Goal: Task Accomplishment & Management: Use online tool/utility

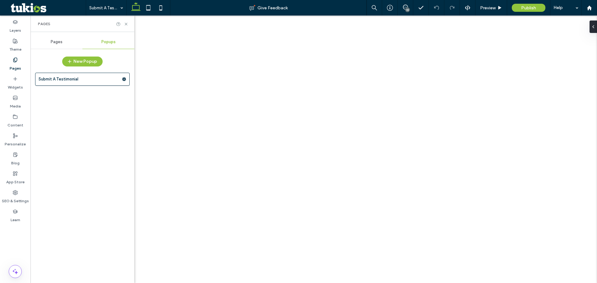
click at [294, 173] on div at bounding box center [298, 141] width 597 height 283
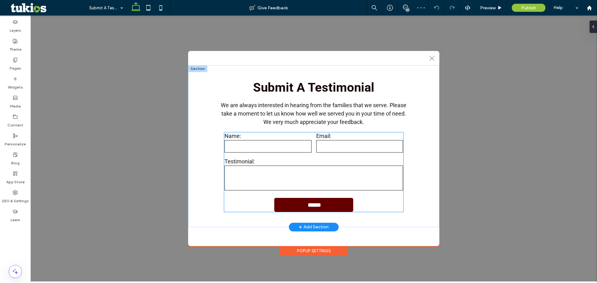
click at [310, 163] on label "Testimonial:" at bounding box center [314, 161] width 179 height 7
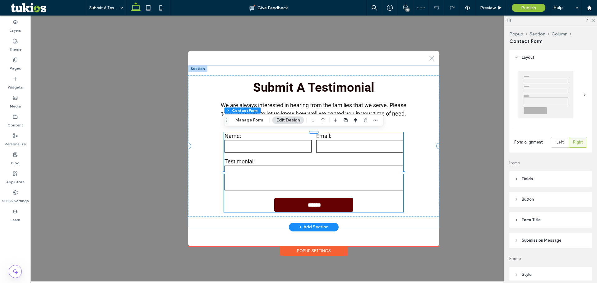
type input "*"
type input "***"
type input "*"
type input "***"
click at [253, 123] on button "Manage Form" at bounding box center [249, 120] width 36 height 7
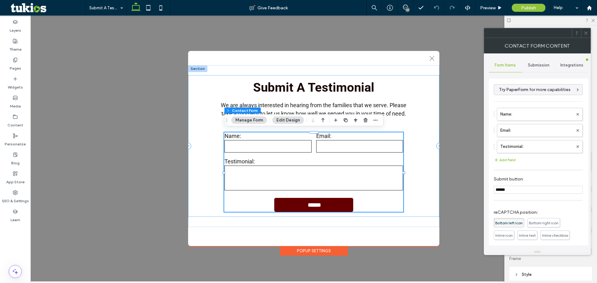
click at [537, 68] on div "Submission" at bounding box center [538, 65] width 33 height 14
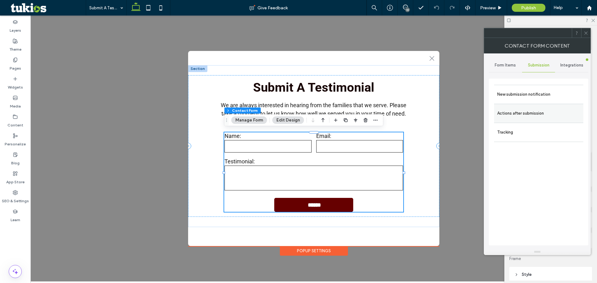
click at [537, 116] on label "Actions after submission" at bounding box center [538, 113] width 83 height 12
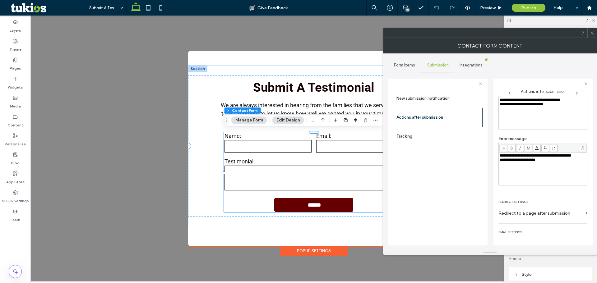
scroll to position [49, 0]
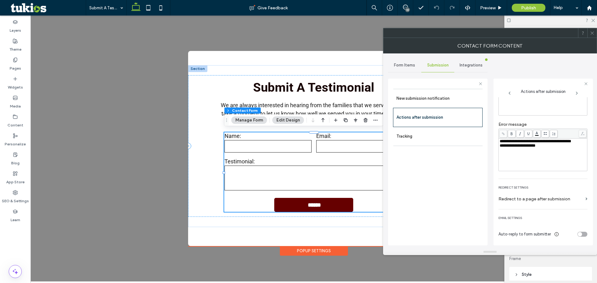
click at [580, 236] on div "toggle" at bounding box center [583, 234] width 10 height 5
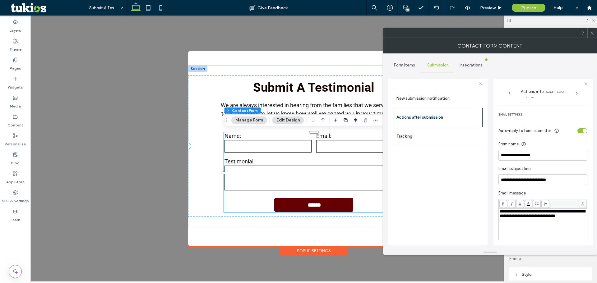
click at [578, 132] on div "toggle" at bounding box center [583, 130] width 10 height 5
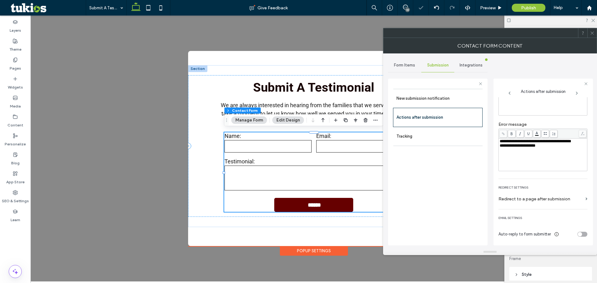
click at [402, 66] on span "Form Items" at bounding box center [404, 65] width 21 height 5
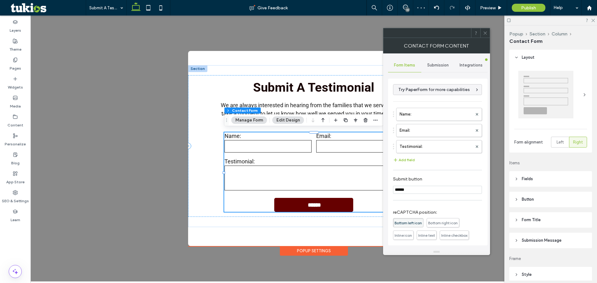
scroll to position [50, 0]
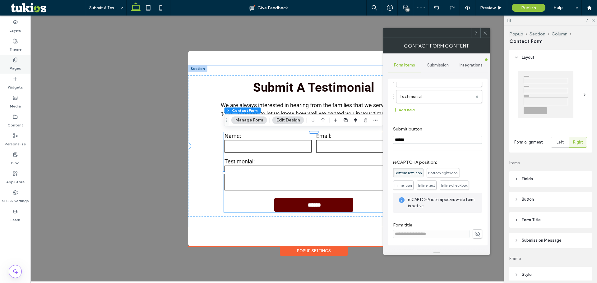
click at [16, 66] on label "Pages" at bounding box center [16, 67] width 12 height 9
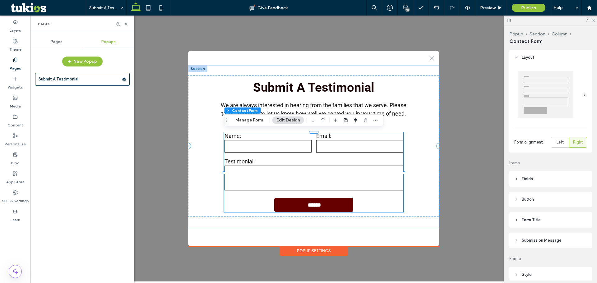
click at [58, 43] on span "Pages" at bounding box center [57, 42] width 12 height 5
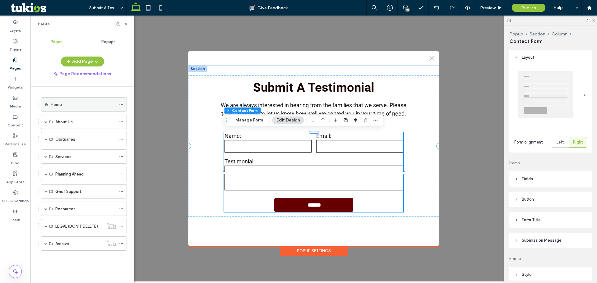
click at [69, 104] on div "Home" at bounding box center [83, 104] width 65 height 7
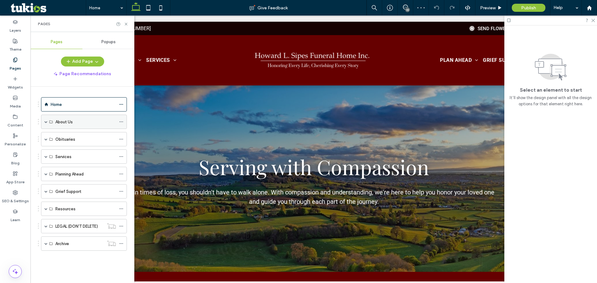
click at [46, 122] on span at bounding box center [45, 121] width 3 height 3
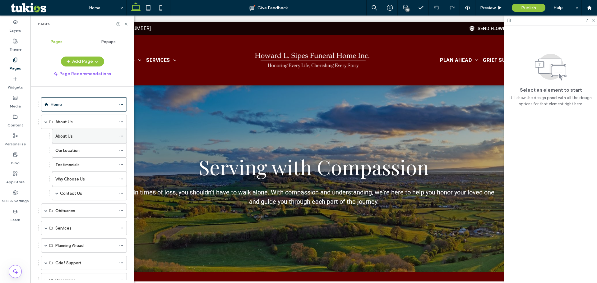
click at [120, 135] on icon at bounding box center [121, 136] width 4 height 4
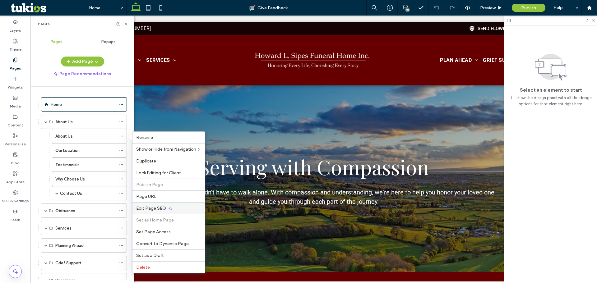
click at [166, 208] on div "Edit Page SEO" at bounding box center [169, 208] width 72 height 12
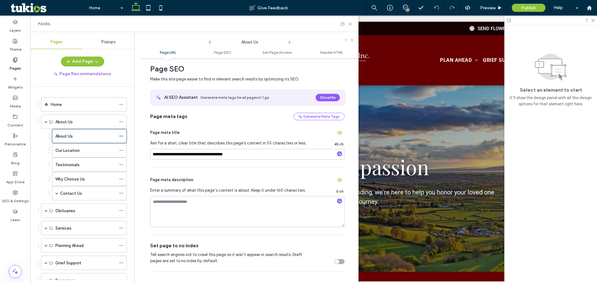
scroll to position [207, 0]
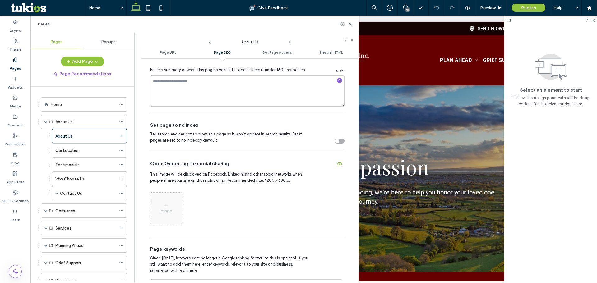
click at [289, 42] on icon at bounding box center [289, 42] width 5 height 5
click at [289, 43] on icon at bounding box center [289, 42] width 5 height 5
click at [288, 43] on icon at bounding box center [289, 42] width 5 height 5
click at [46, 209] on span at bounding box center [45, 211] width 3 height 14
click at [121, 225] on icon at bounding box center [121, 225] width 4 height 4
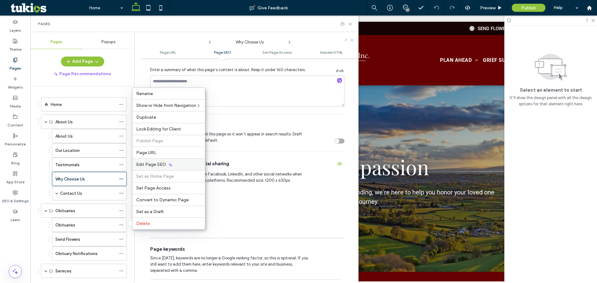
click at [138, 165] on span "Edit Page SEO" at bounding box center [151, 164] width 30 height 5
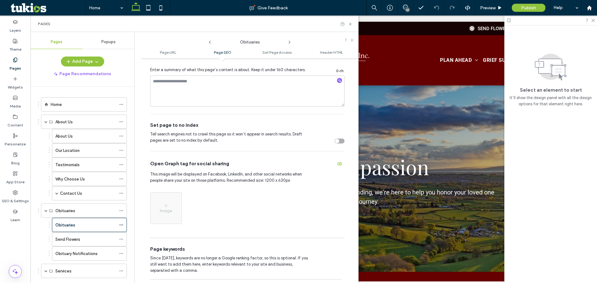
click at [288, 41] on icon at bounding box center [289, 42] width 5 height 5
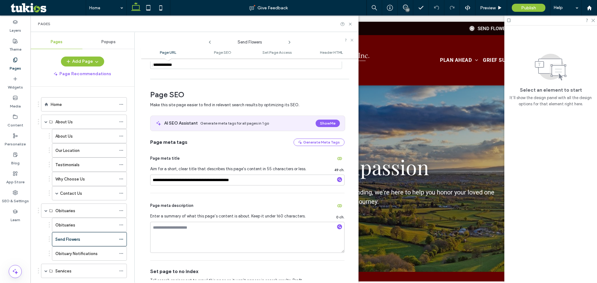
scroll to position [0, 0]
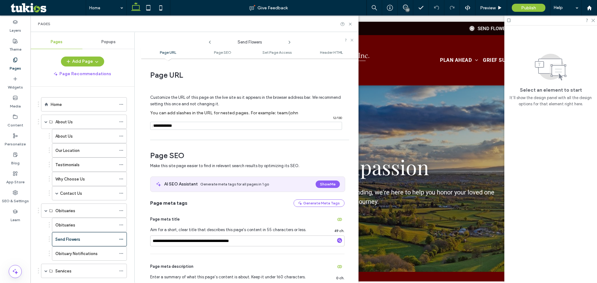
click at [291, 40] on icon at bounding box center [289, 42] width 5 height 5
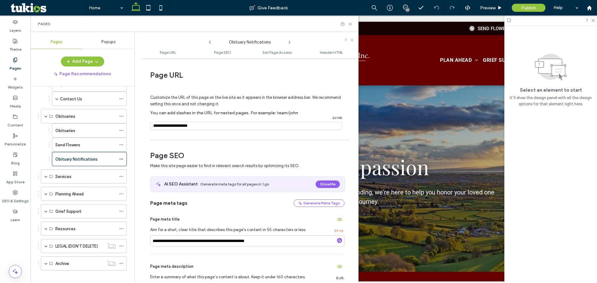
scroll to position [101, 0]
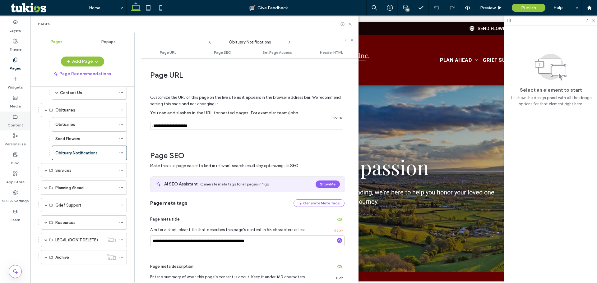
click at [21, 124] on label "Content" at bounding box center [15, 123] width 16 height 9
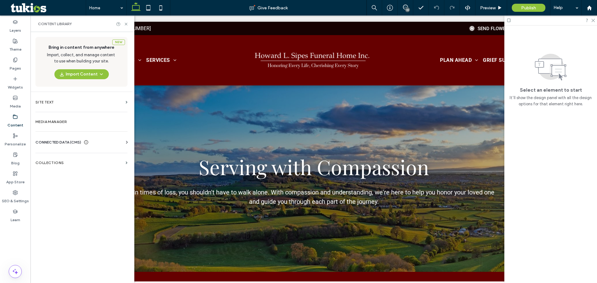
click at [67, 142] on span "CONNECTED DATA (CMS)" at bounding box center [58, 142] width 46 height 6
click at [66, 156] on label "Business Info" at bounding box center [82, 158] width 85 height 4
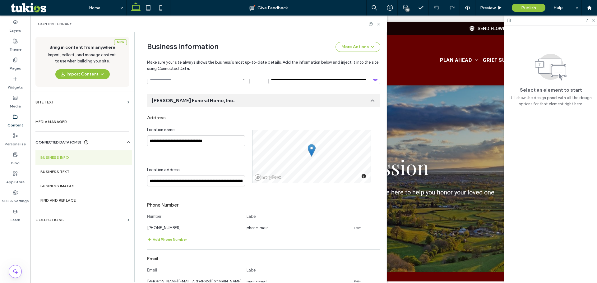
scroll to position [72, 0]
click at [13, 195] on icon at bounding box center [15, 192] width 5 height 5
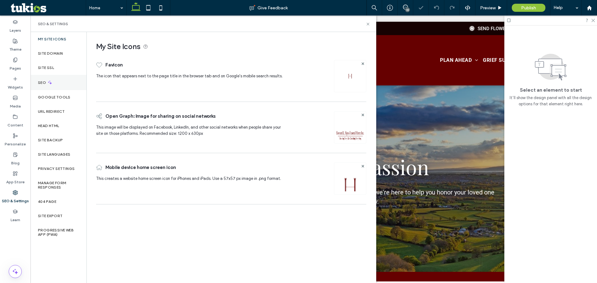
click at [49, 79] on div "SEO" at bounding box center [58, 82] width 56 height 15
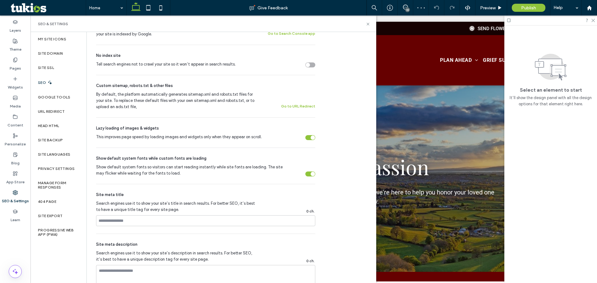
scroll to position [207, 0]
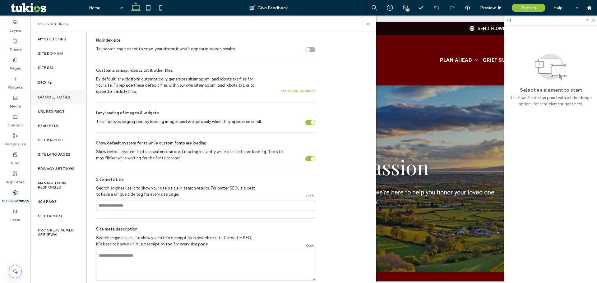
click at [45, 99] on label "Google Tools" at bounding box center [54, 97] width 33 height 4
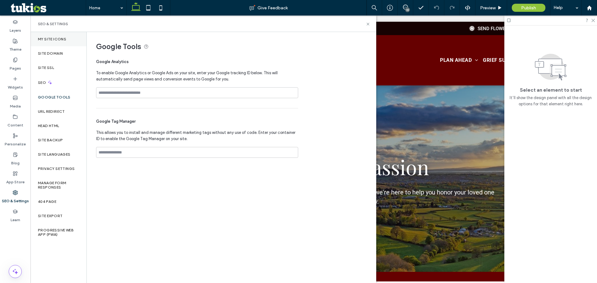
click at [61, 34] on div "My Site Icons" at bounding box center [58, 39] width 56 height 14
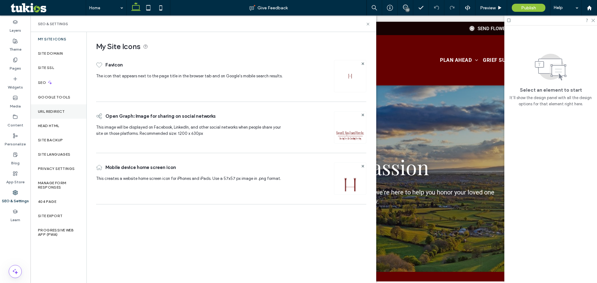
click at [47, 114] on div "URL Redirect" at bounding box center [58, 112] width 56 height 14
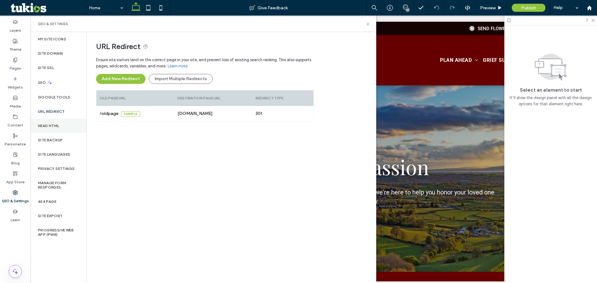
click at [50, 124] on label "Head HTML" at bounding box center [48, 126] width 21 height 4
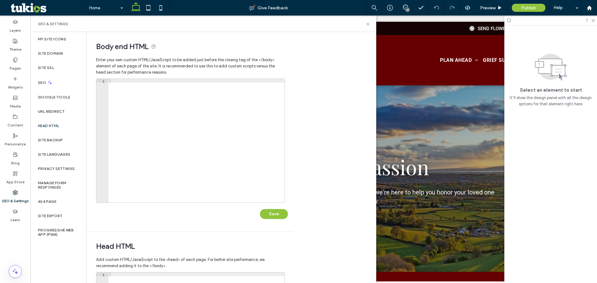
scroll to position [143, 0]
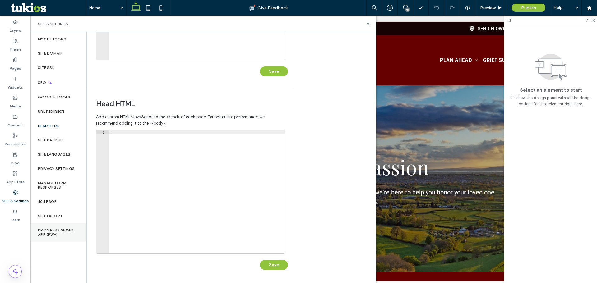
click at [54, 231] on label "Progressive Web App (PWA)" at bounding box center [58, 232] width 41 height 9
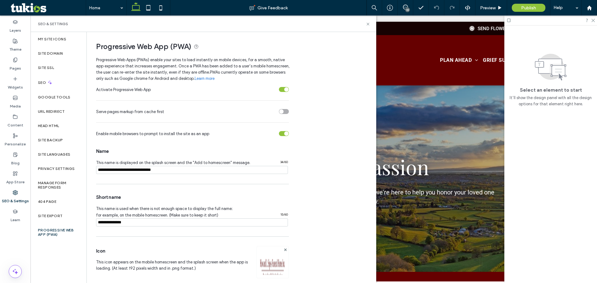
scroll to position [50, 0]
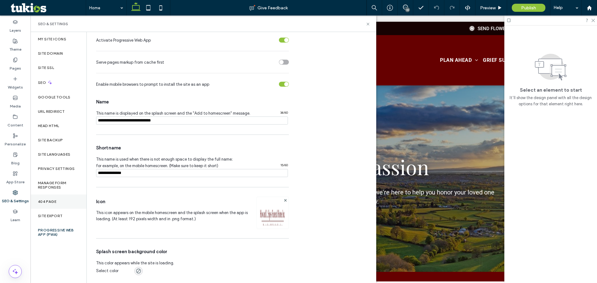
click at [55, 198] on div "404 Page" at bounding box center [58, 202] width 56 height 14
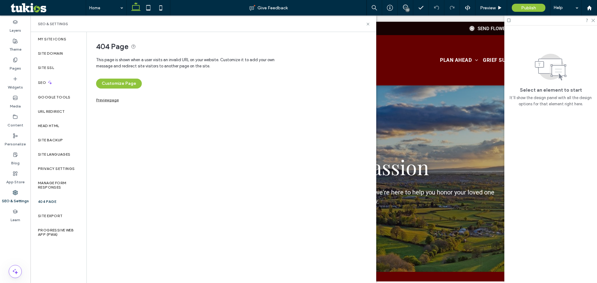
click at [104, 99] on link "Preview page" at bounding box center [107, 99] width 23 height 3
click at [485, 5] on div "Preview" at bounding box center [492, 8] width 32 height 16
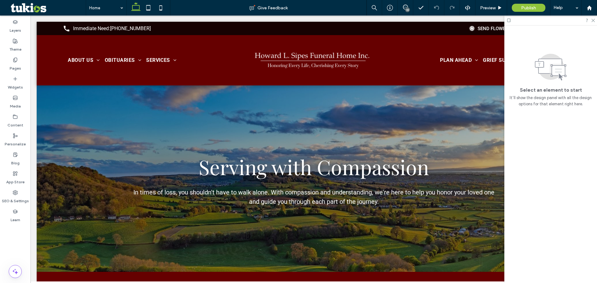
click at [594, 21] on icon at bounding box center [593, 20] width 4 height 4
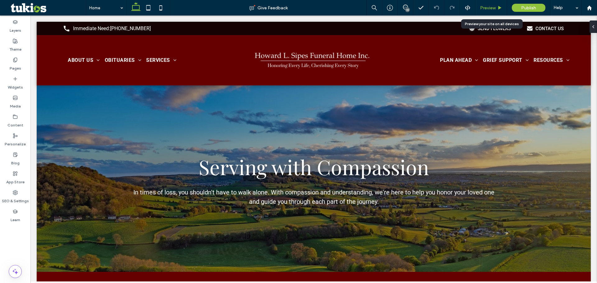
click at [491, 9] on span "Preview" at bounding box center [488, 7] width 16 height 5
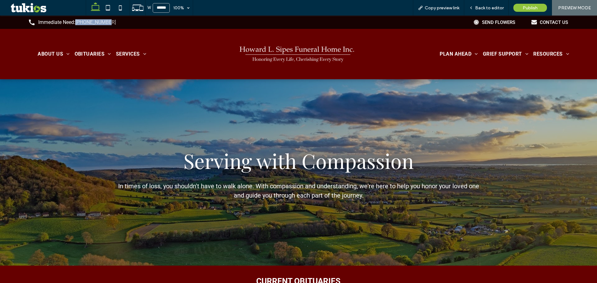
drag, startPoint x: 116, startPoint y: 22, endPoint x: 77, endPoint y: 25, distance: 39.3
click at [77, 25] on div "call_black_24dp (3) (1)-svg Immediate Need: 717-485-3273" at bounding box center [161, 22] width 265 height 6
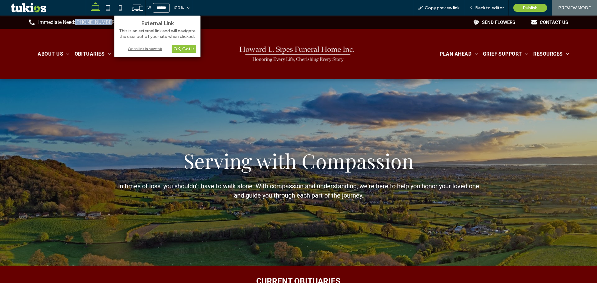
copy link "[PHONE_NUMBER]"
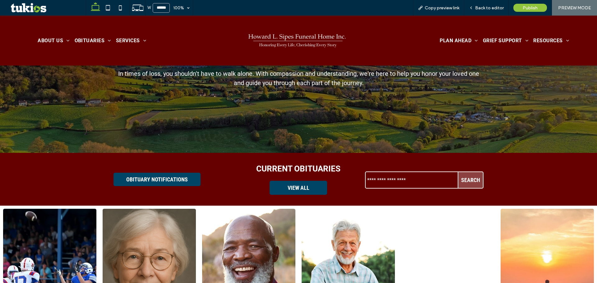
scroll to position [104, 0]
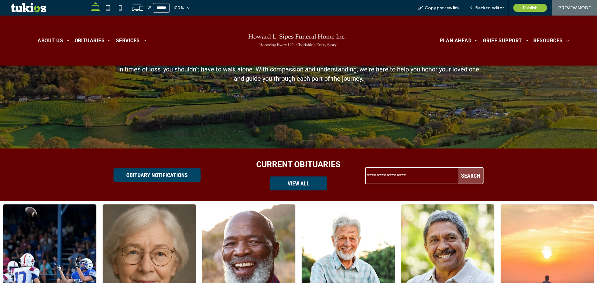
click at [394, 173] on input "text" at bounding box center [412, 176] width 92 height 14
type input "*"
click at [462, 176] on span "Search" at bounding box center [470, 176] width 19 height 0
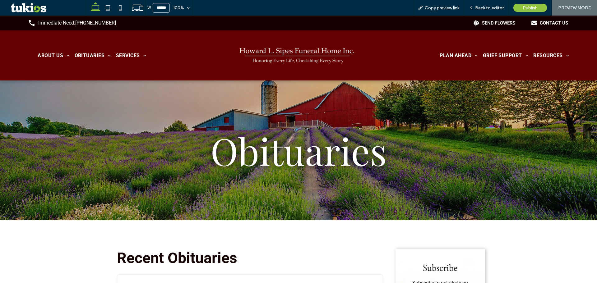
type input "*"
click at [318, 50] on img at bounding box center [298, 55] width 147 height 35
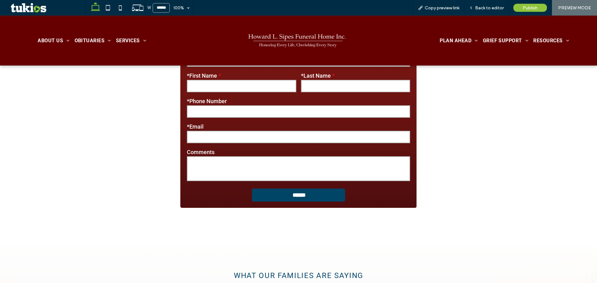
scroll to position [1134, 0]
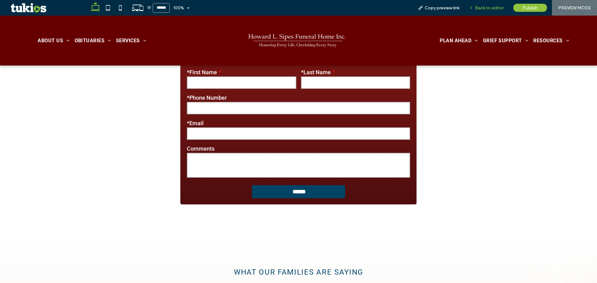
click at [487, 11] on div "Back to editor" at bounding box center [486, 8] width 44 height 16
click at [488, 8] on span "Back to editor" at bounding box center [489, 7] width 29 height 5
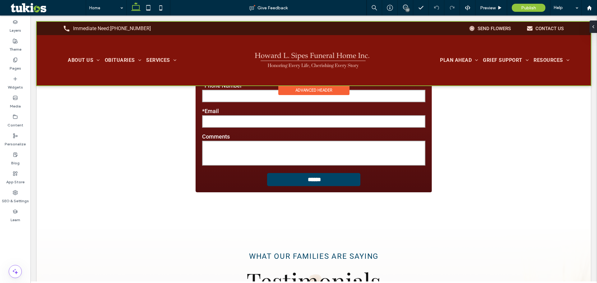
scroll to position [1114, 0]
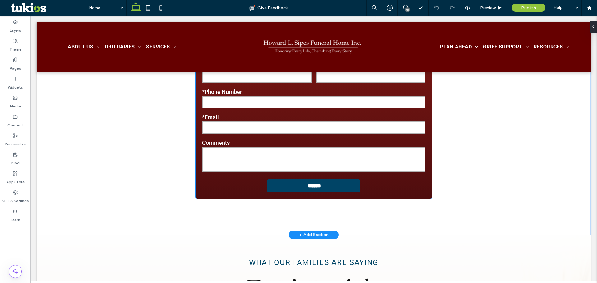
click at [302, 140] on label "Comments" at bounding box center [313, 143] width 223 height 7
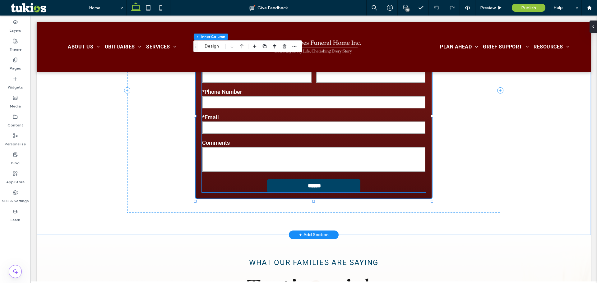
click at [284, 118] on label "*Email" at bounding box center [313, 117] width 223 height 7
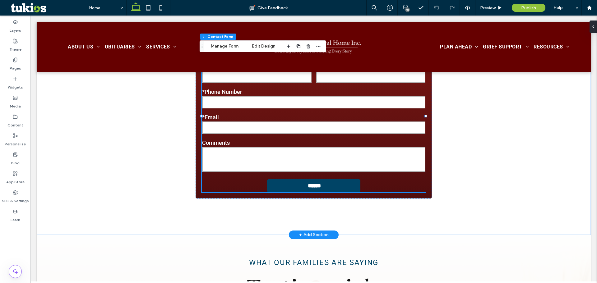
type input "*"
type input "***"
type input "*"
type input "***"
click at [225, 47] on button "Manage Form" at bounding box center [225, 46] width 36 height 7
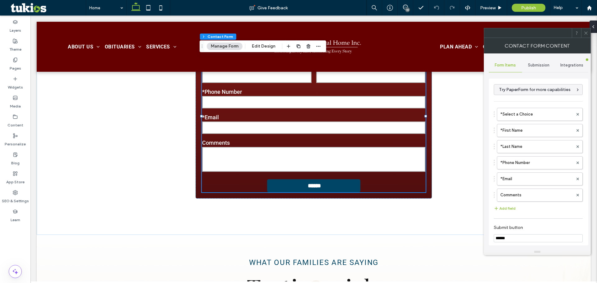
click at [537, 66] on span "Submission" at bounding box center [538, 65] width 21 height 5
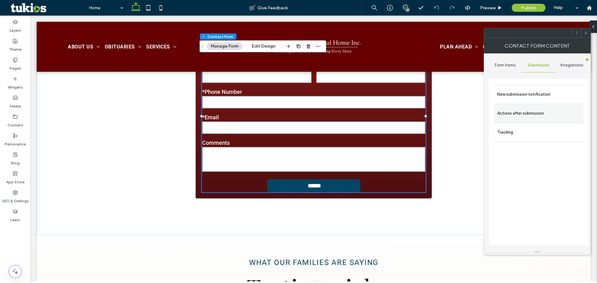
click at [540, 108] on label "Actions after submission" at bounding box center [538, 113] width 83 height 12
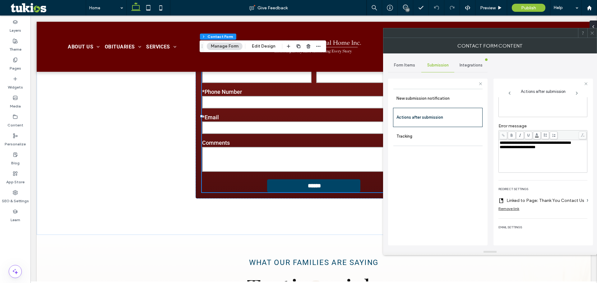
scroll to position [60, 0]
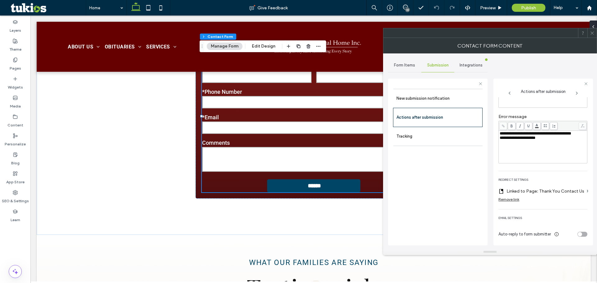
click at [579, 232] on div "toggle" at bounding box center [580, 234] width 4 height 4
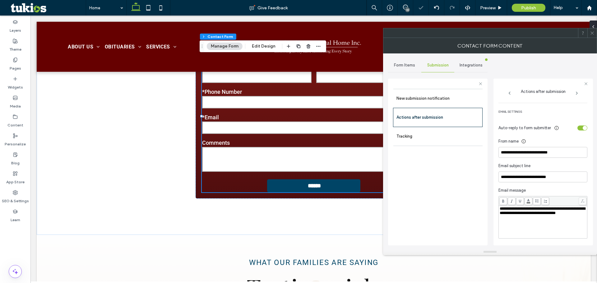
scroll to position [163, 0]
drag, startPoint x: 565, startPoint y: 152, endPoint x: 496, endPoint y: 151, distance: 69.4
click at [496, 151] on div "**********" at bounding box center [544, 162] width 100 height 167
click at [527, 151] on input "**********" at bounding box center [543, 151] width 89 height 11
drag, startPoint x: 533, startPoint y: 153, endPoint x: 492, endPoint y: 152, distance: 41.4
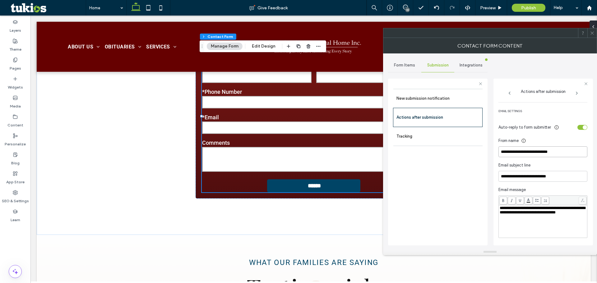
click at [492, 152] on div "**********" at bounding box center [490, 151] width 204 height 196
type input "**********"
click at [583, 128] on div "toggle" at bounding box center [585, 127] width 4 height 4
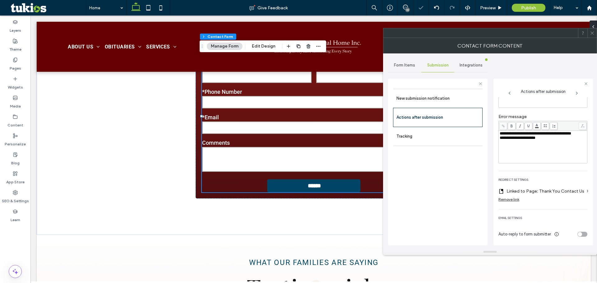
scroll to position [60, 0]
click at [426, 105] on div "New submission notification" at bounding box center [437, 98] width 89 height 19
click at [429, 100] on label "New submission notification" at bounding box center [438, 98] width 83 height 12
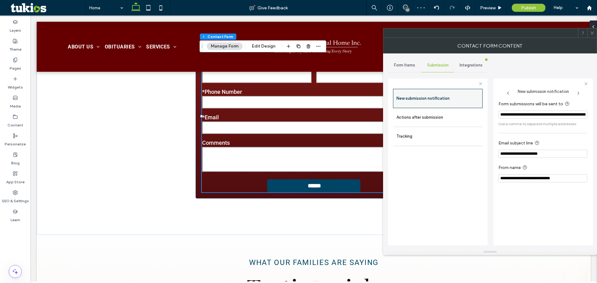
scroll to position [0, 0]
click at [528, 116] on input "**********" at bounding box center [543, 115] width 89 height 8
click at [398, 60] on div "Form Items" at bounding box center [404, 65] width 33 height 14
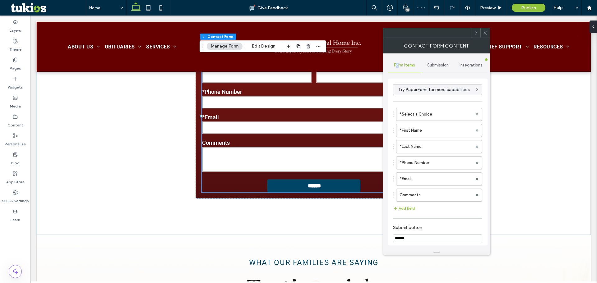
scroll to position [99, 0]
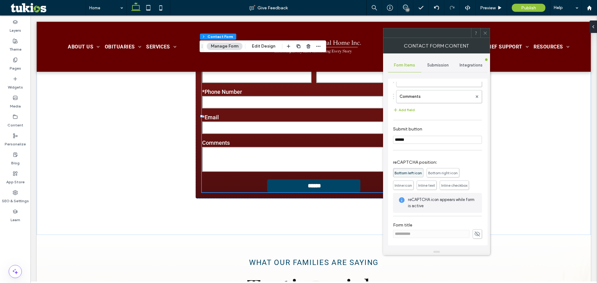
click at [483, 33] on div at bounding box center [485, 32] width 9 height 9
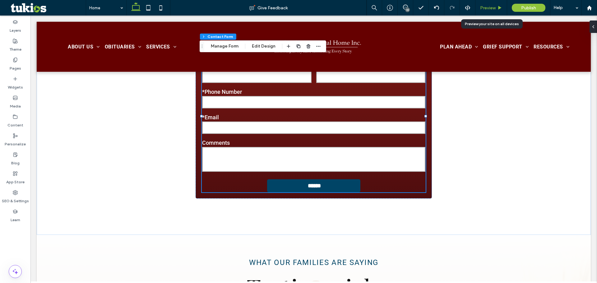
click at [490, 8] on span "Preview" at bounding box center [488, 7] width 16 height 5
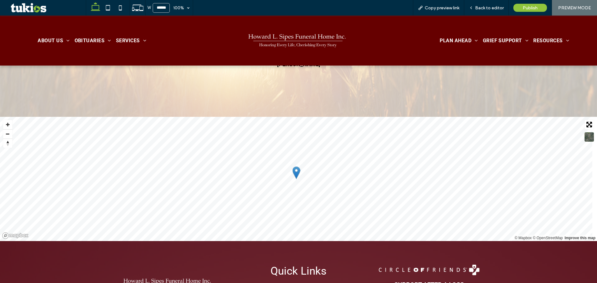
scroll to position [1347, 0]
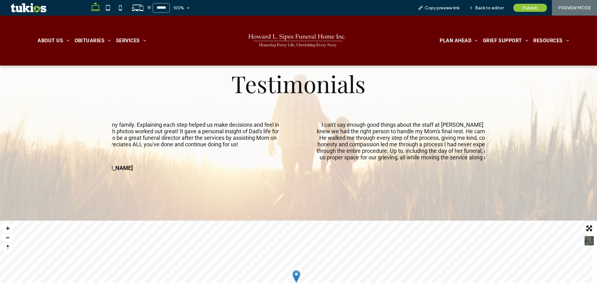
drag, startPoint x: 361, startPoint y: 149, endPoint x: 135, endPoint y: 147, distance: 226.8
click at [146, 147] on div "Darrin, I want to thank you for all the time you spent with my family. Explaini…" at bounding box center [110, 135] width 373 height 60
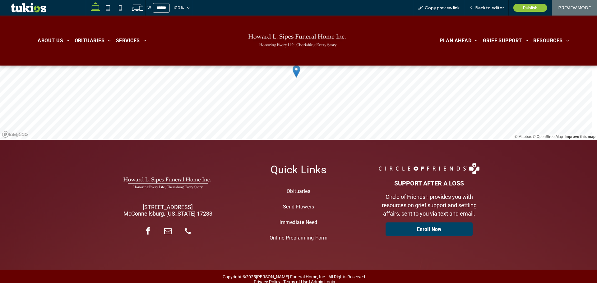
scroll to position [1572, 0]
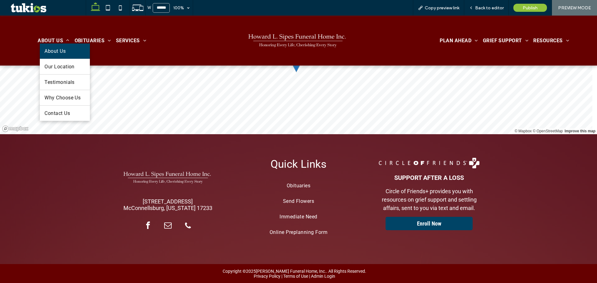
click at [55, 52] on span "About Us" at bounding box center [54, 51] width 21 height 6
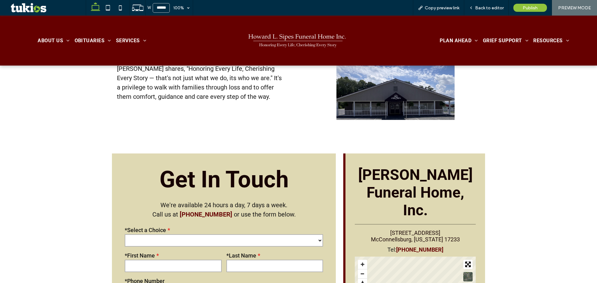
scroll to position [726, 0]
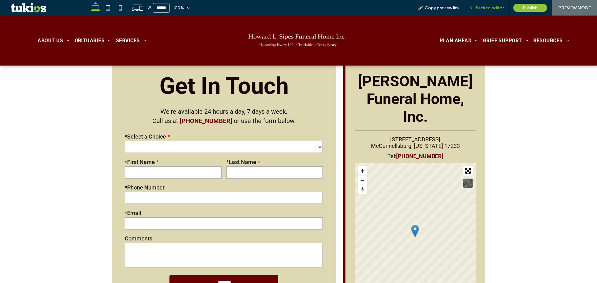
click at [488, 4] on div "Back to editor" at bounding box center [486, 8] width 44 height 16
click at [484, 7] on span "Back to editor" at bounding box center [489, 7] width 29 height 5
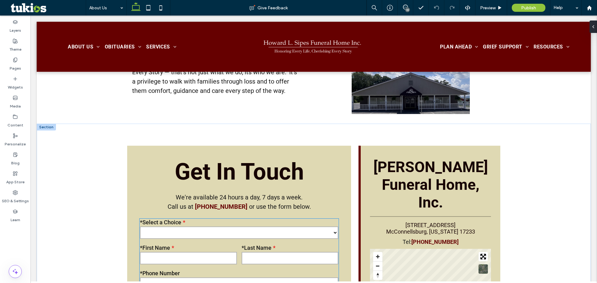
click at [282, 193] on div "**********" at bounding box center [239, 281] width 224 height 271
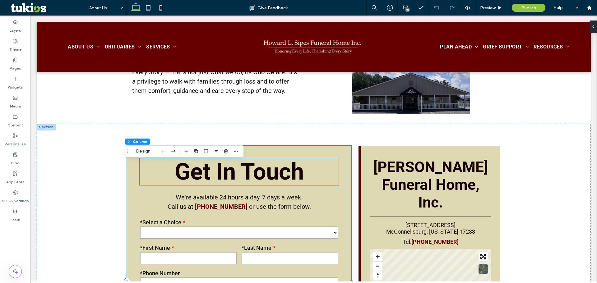
scroll to position [627, 0]
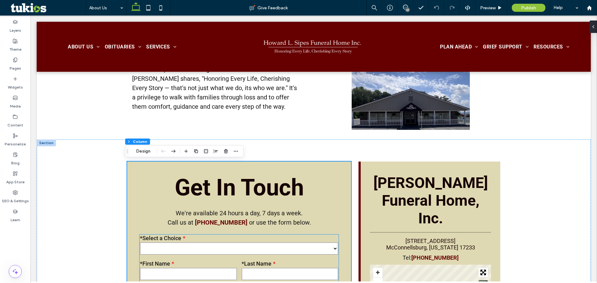
click at [235, 249] on select "**********" at bounding box center [239, 249] width 198 height 12
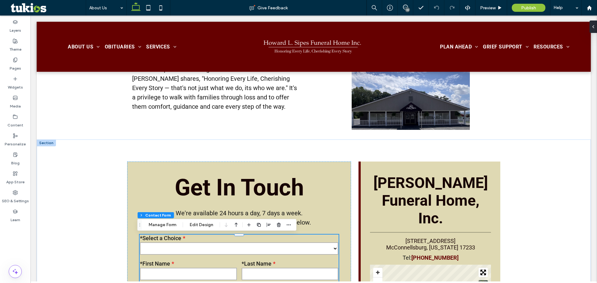
type input "*"
type input "***"
type input "*"
type input "***"
click at [155, 222] on button "Manage Form" at bounding box center [163, 224] width 36 height 7
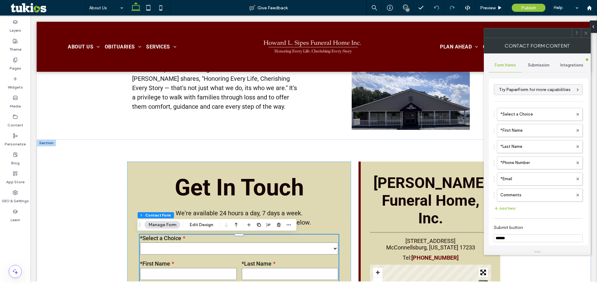
click at [533, 67] on span "Submission" at bounding box center [538, 65] width 21 height 5
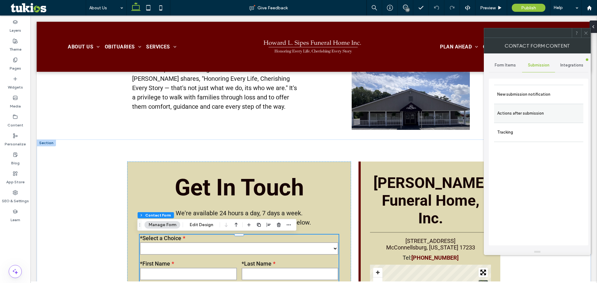
click at [533, 105] on div "Actions after submission" at bounding box center [538, 113] width 89 height 19
click at [537, 113] on label "Actions after submission" at bounding box center [538, 113] width 83 height 12
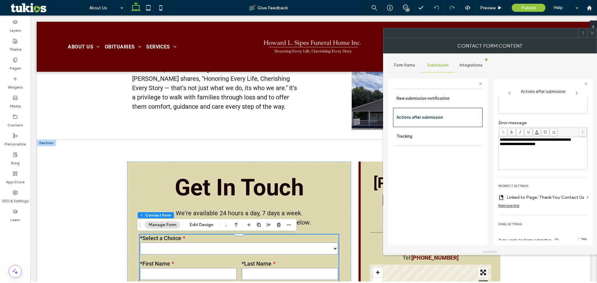
scroll to position [60, 0]
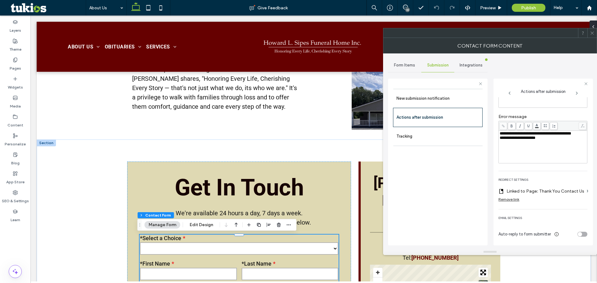
click at [581, 232] on div "toggle" at bounding box center [583, 234] width 10 height 5
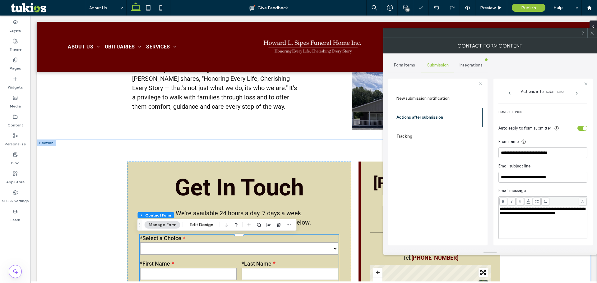
scroll to position [163, 0]
drag, startPoint x: 531, startPoint y: 151, endPoint x: 497, endPoint y: 156, distance: 34.6
click at [496, 156] on div "**********" at bounding box center [544, 162] width 100 height 167
type input "**********"
click at [429, 101] on label "New submission notification" at bounding box center [438, 98] width 83 height 12
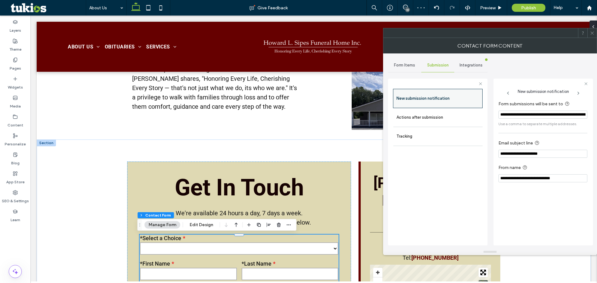
scroll to position [0, 0]
click at [404, 66] on span "Form Items" at bounding box center [404, 65] width 21 height 5
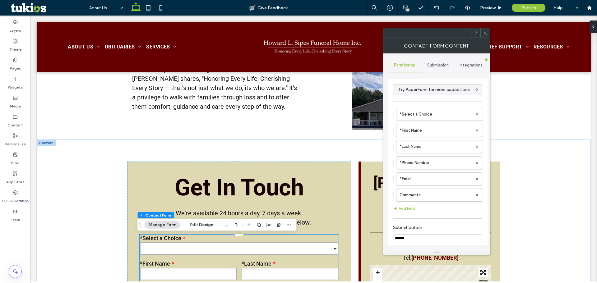
scroll to position [99, 0]
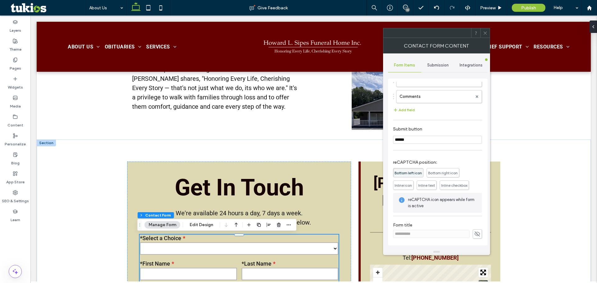
click at [484, 33] on icon at bounding box center [485, 33] width 5 height 5
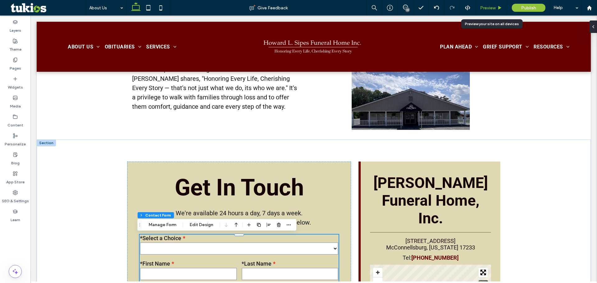
click at [483, 7] on span "Preview" at bounding box center [488, 7] width 16 height 5
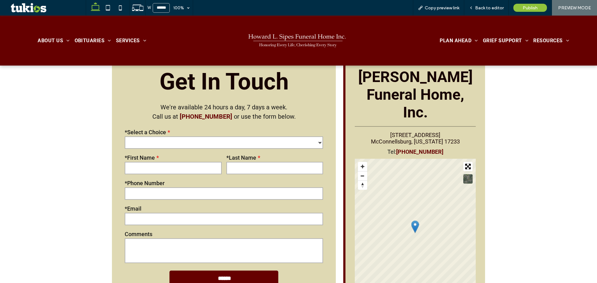
scroll to position [726, 0]
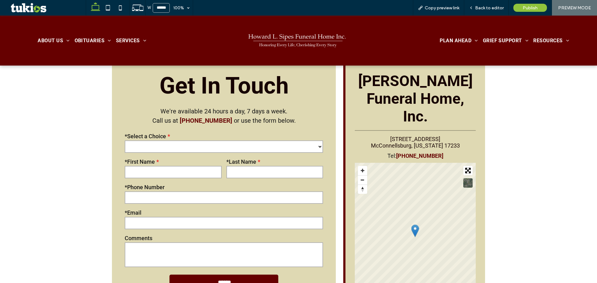
click at [198, 150] on select "**********" at bounding box center [224, 147] width 198 height 12
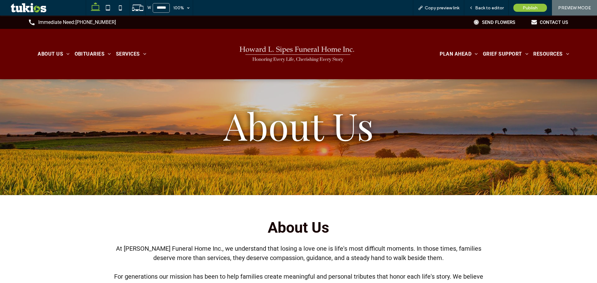
scroll to position [0, 0]
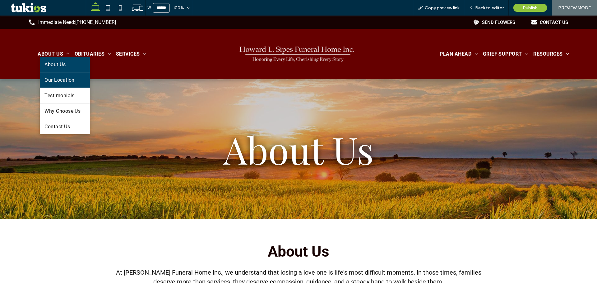
click at [55, 80] on span "Our Location" at bounding box center [59, 80] width 30 height 6
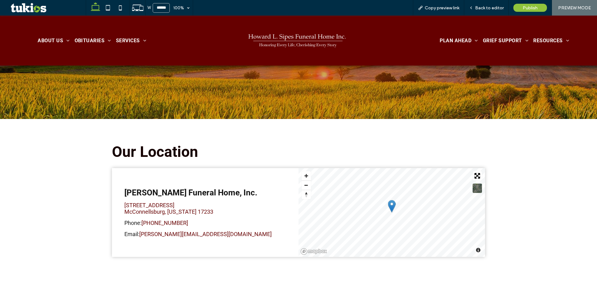
scroll to position [50, 0]
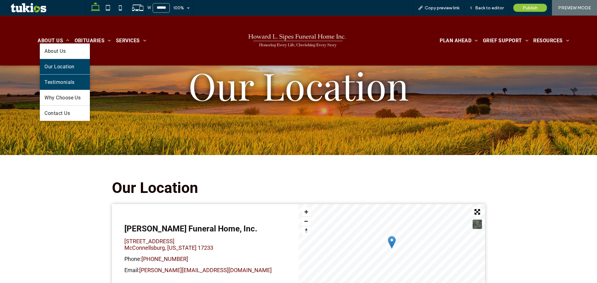
click at [63, 81] on span "Testimonials" at bounding box center [59, 82] width 30 height 6
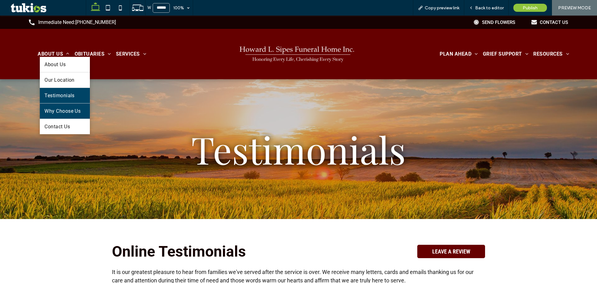
click at [63, 109] on span "Why Choose Us" at bounding box center [62, 111] width 36 height 6
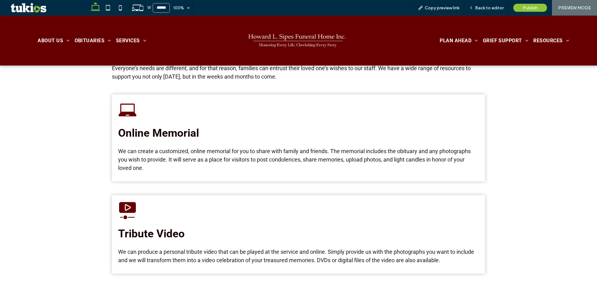
scroll to position [311, 0]
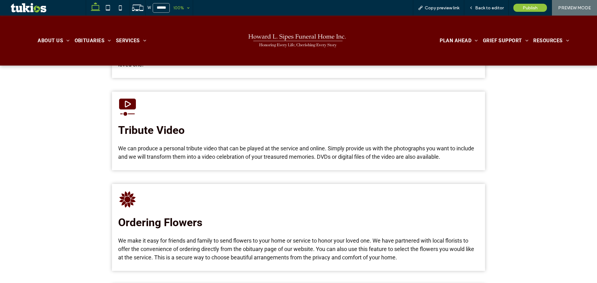
click at [183, 10] on div "100%" at bounding box center [178, 8] width 17 height 16
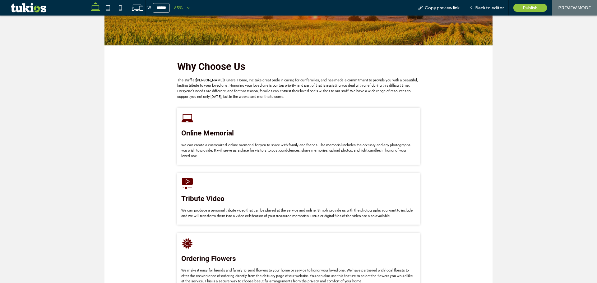
scroll to position [0, 0]
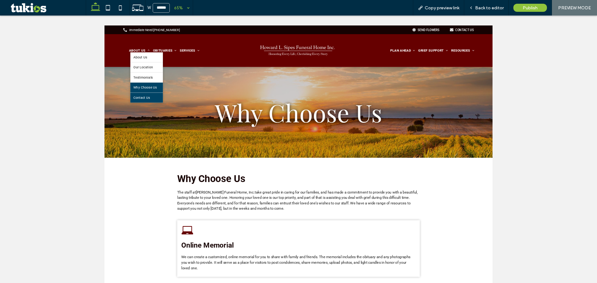
click at [164, 130] on link "Contact Us" at bounding box center [169, 136] width 50 height 15
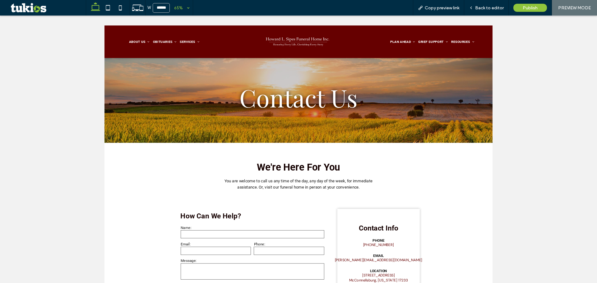
scroll to position [104, 0]
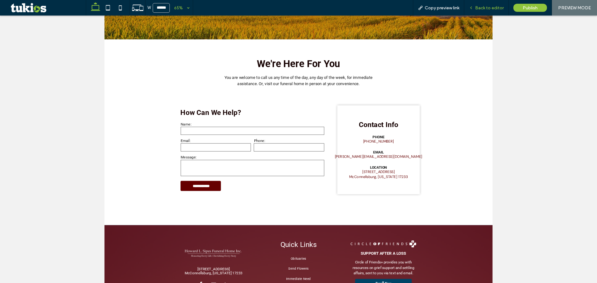
drag, startPoint x: 485, startPoint y: 7, endPoint x: 399, endPoint y: 39, distance: 91.4
click at [485, 7] on span "Back to editor" at bounding box center [489, 7] width 29 height 5
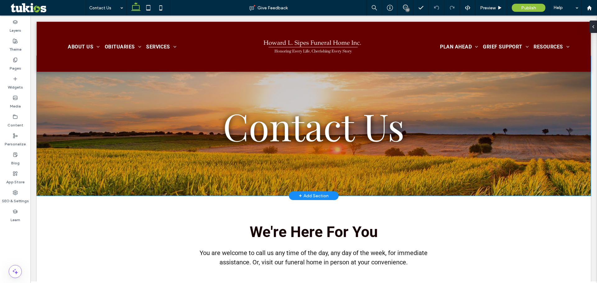
scroll to position [119, 0]
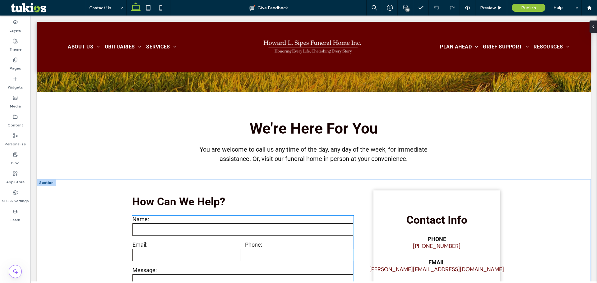
click at [257, 258] on input "tel" at bounding box center [299, 255] width 108 height 12
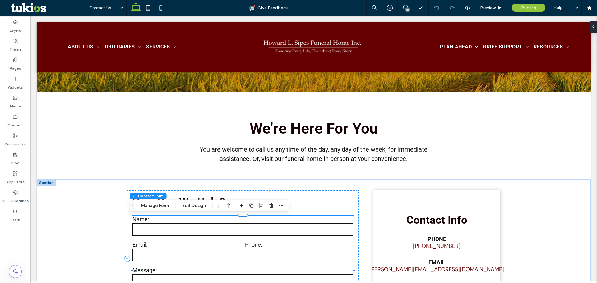
type input "*"
type input "***"
type input "*"
type input "***"
click at [161, 206] on button "Manage Form" at bounding box center [155, 205] width 36 height 7
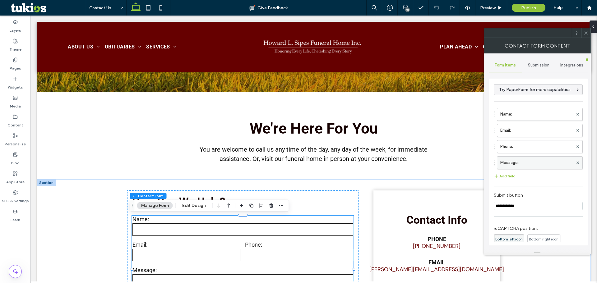
scroll to position [67, 0]
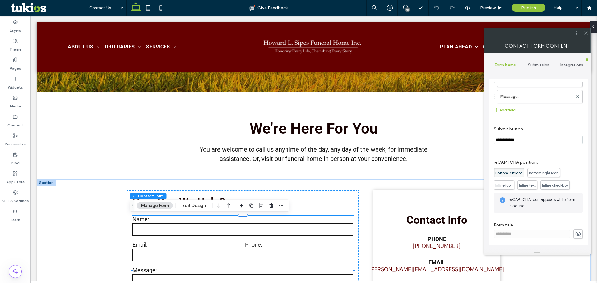
click at [532, 66] on span "Submission" at bounding box center [538, 65] width 21 height 5
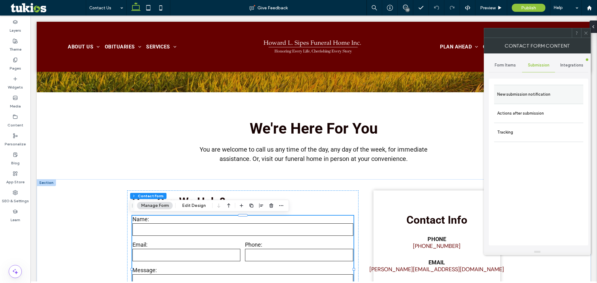
click at [532, 98] on label "New submission notification" at bounding box center [538, 94] width 83 height 12
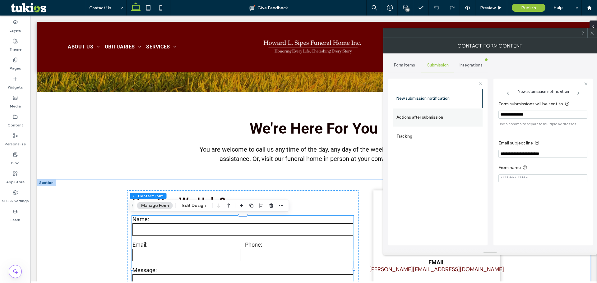
click at [471, 116] on label "Actions after submission" at bounding box center [438, 117] width 83 height 12
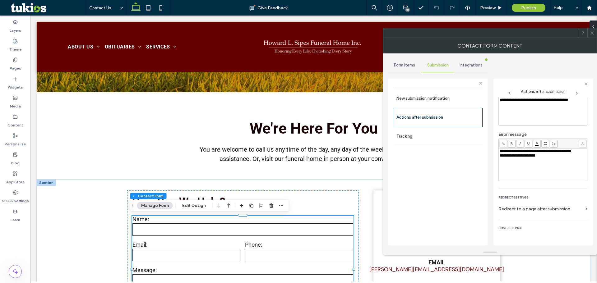
scroll to position [49, 0]
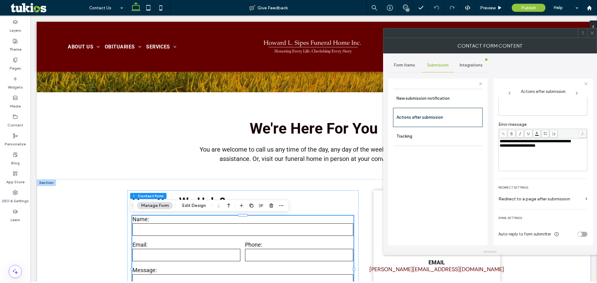
click at [578, 233] on div "toggle" at bounding box center [580, 234] width 4 height 4
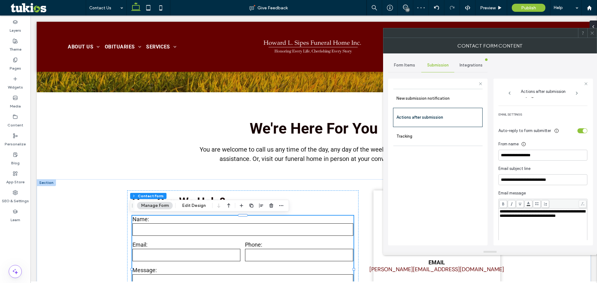
click at [578, 129] on div "toggle" at bounding box center [583, 130] width 10 height 5
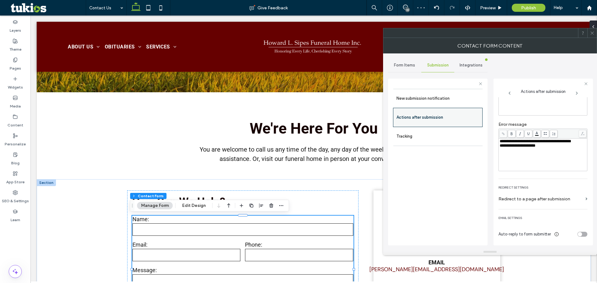
scroll to position [49, 0]
click at [429, 95] on label "New submission notification" at bounding box center [438, 98] width 83 height 12
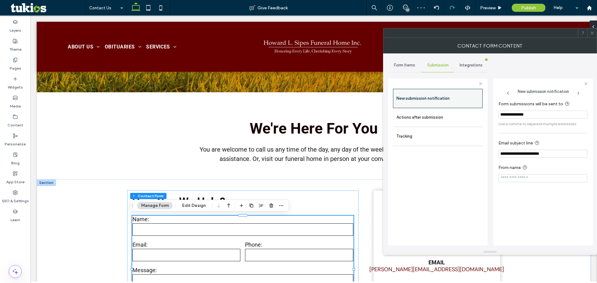
scroll to position [0, 0]
click at [412, 65] on span "Form Items" at bounding box center [404, 65] width 21 height 5
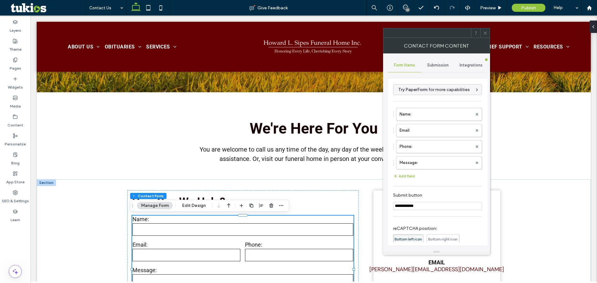
scroll to position [67, 0]
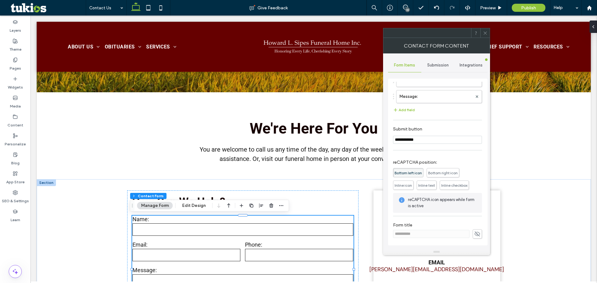
click at [483, 34] on icon at bounding box center [485, 33] width 5 height 5
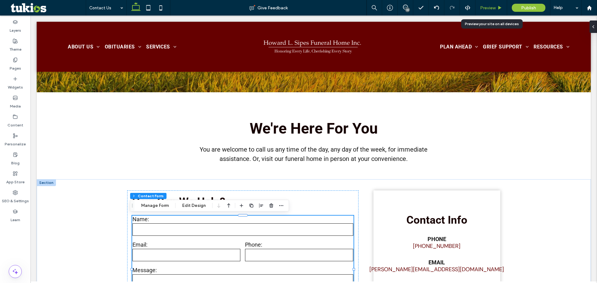
click at [487, 7] on span "Preview" at bounding box center [488, 7] width 16 height 5
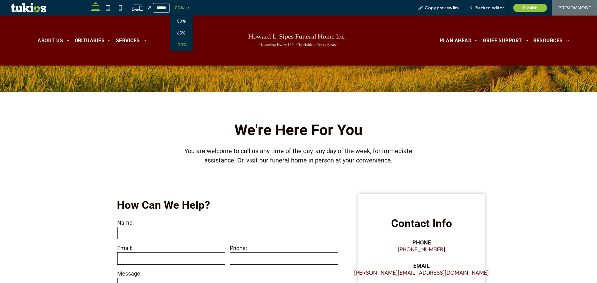
click at [182, 8] on div "100%" at bounding box center [178, 8] width 17 height 16
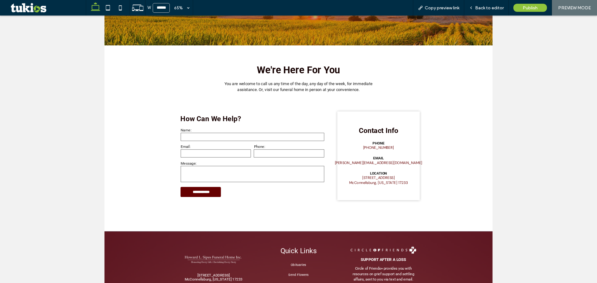
scroll to position [0, 0]
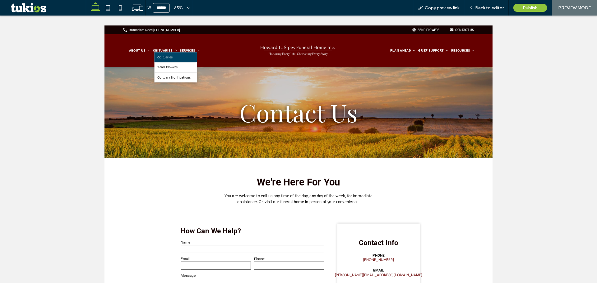
click at [192, 70] on link "Obituaries" at bounding box center [214, 74] width 66 height 15
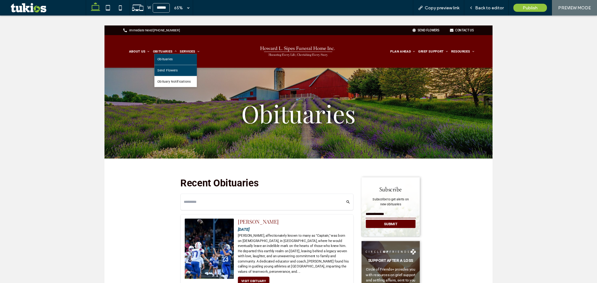
click at [199, 91] on link "Send Flowers" at bounding box center [214, 94] width 66 height 17
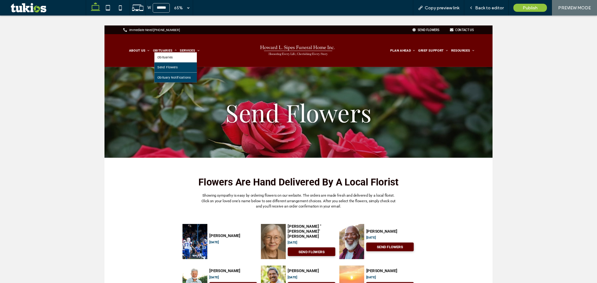
click at [206, 105] on span "Obituary Notifications" at bounding box center [212, 106] width 52 height 6
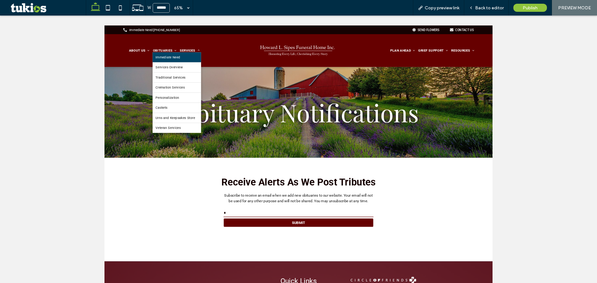
type input "*"
click at [234, 74] on link "Immediate Need" at bounding box center [216, 74] width 75 height 15
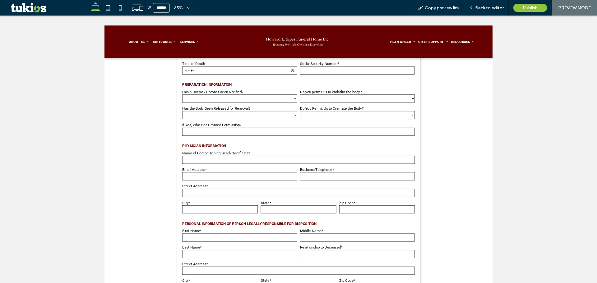
scroll to position [311, 0]
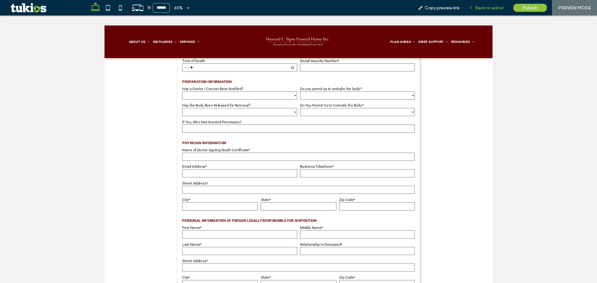
click at [480, 10] on span "Back to editor" at bounding box center [489, 7] width 29 height 5
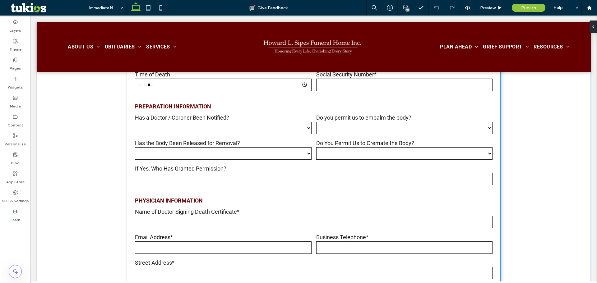
click at [368, 131] on select "*** **" at bounding box center [404, 128] width 177 height 12
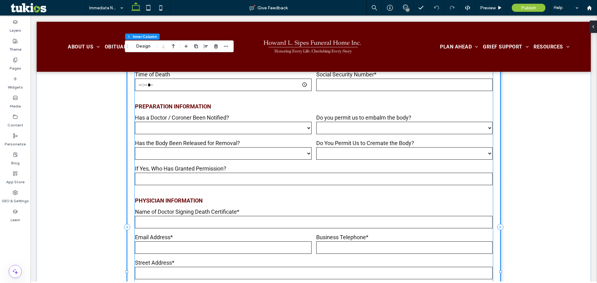
click at [174, 126] on select "*** **" at bounding box center [223, 128] width 177 height 12
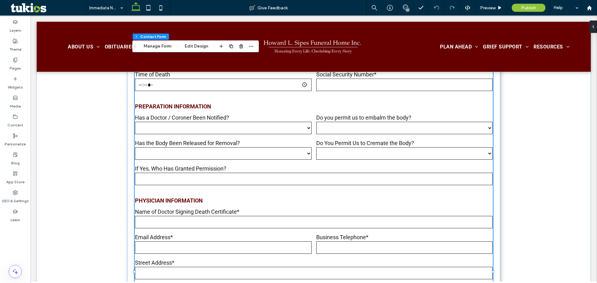
type input "*"
type input "***"
type input "*"
type input "***"
click at [146, 46] on button "Manage Form" at bounding box center [158, 46] width 36 height 7
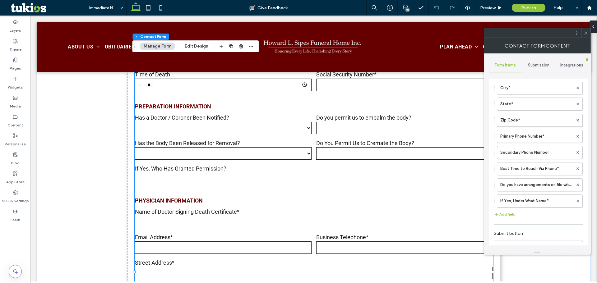
scroll to position [377, 0]
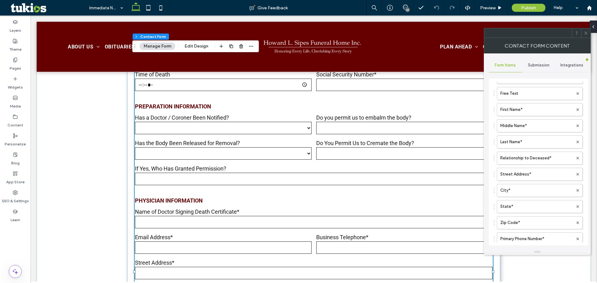
click at [537, 59] on div "Submission" at bounding box center [538, 65] width 33 height 14
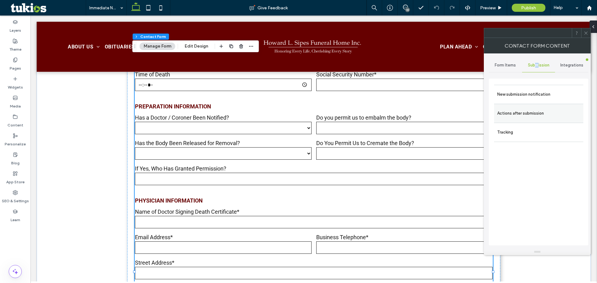
click at [525, 114] on label "Actions after submission" at bounding box center [538, 113] width 83 height 12
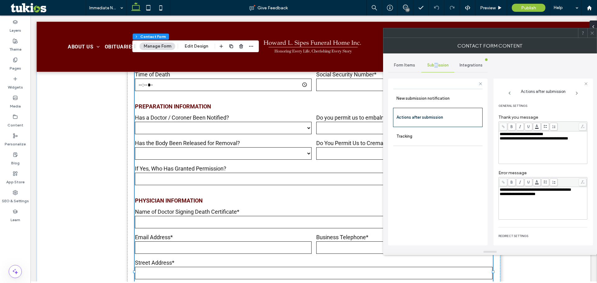
scroll to position [49, 0]
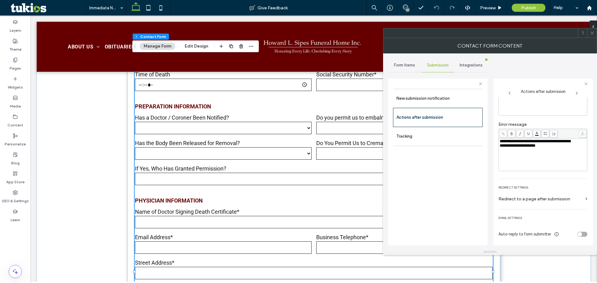
click at [578, 234] on div "toggle" at bounding box center [580, 234] width 4 height 4
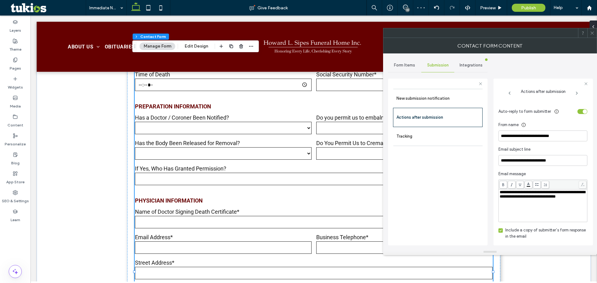
drag, startPoint x: 576, startPoint y: 112, endPoint x: 558, endPoint y: 119, distance: 19.1
click at [578, 113] on div "toggle" at bounding box center [583, 111] width 10 height 5
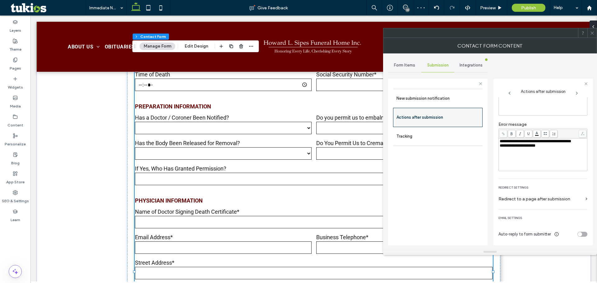
scroll to position [49, 0]
click at [416, 95] on label "New submission notification" at bounding box center [438, 98] width 83 height 12
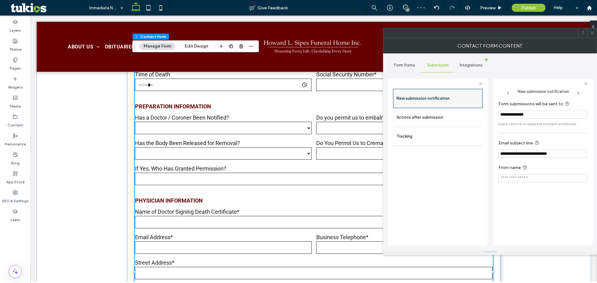
scroll to position [0, 0]
click at [403, 67] on span "Form Items" at bounding box center [404, 65] width 21 height 5
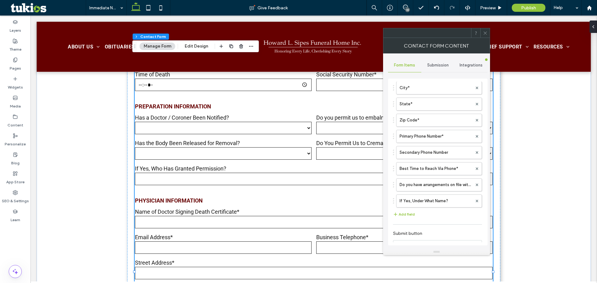
scroll to position [584, 0]
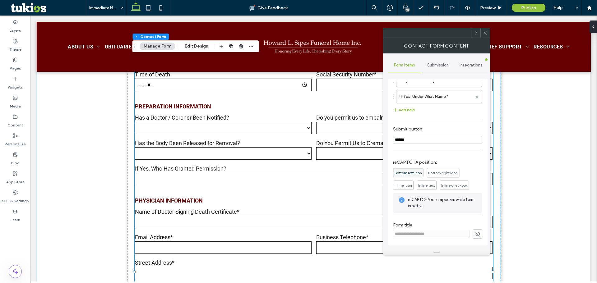
click at [485, 34] on use at bounding box center [485, 32] width 3 height 3
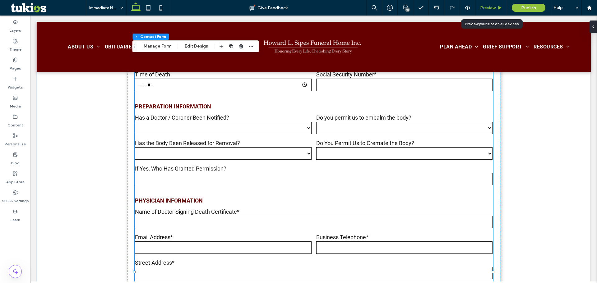
click at [489, 10] on span "Preview" at bounding box center [488, 7] width 16 height 5
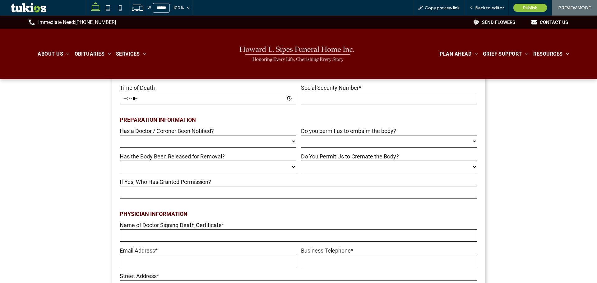
scroll to position [307, 0]
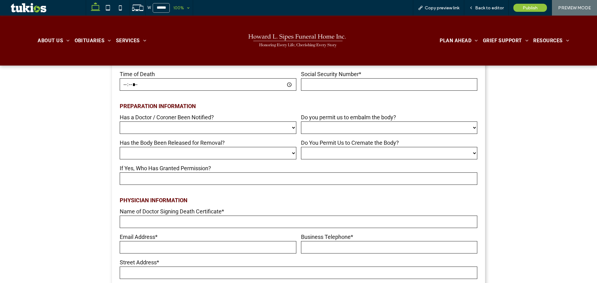
click at [181, 10] on div "100%" at bounding box center [178, 8] width 17 height 16
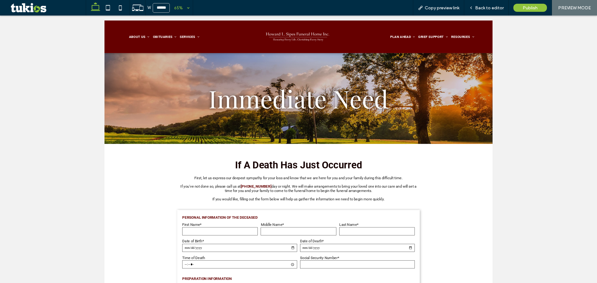
scroll to position [0, 0]
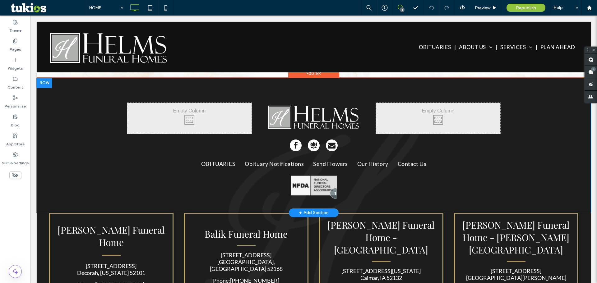
scroll to position [1658, 0]
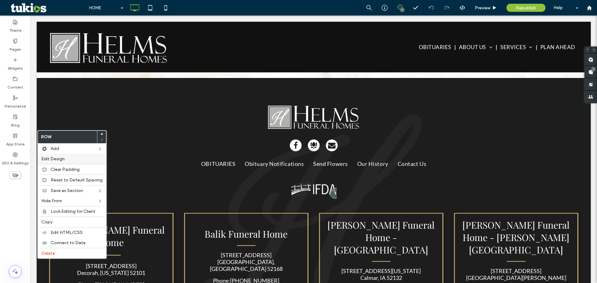
click at [59, 159] on span "Edit Design" at bounding box center [52, 158] width 23 height 5
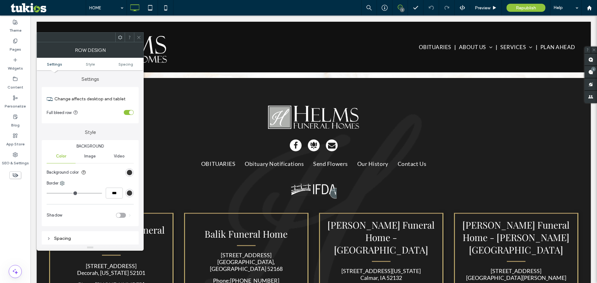
click at [127, 172] on div "rgb(22, 22, 22)" at bounding box center [129, 172] width 5 height 5
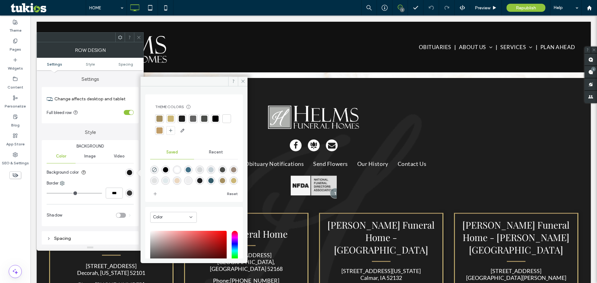
scroll to position [52, 0]
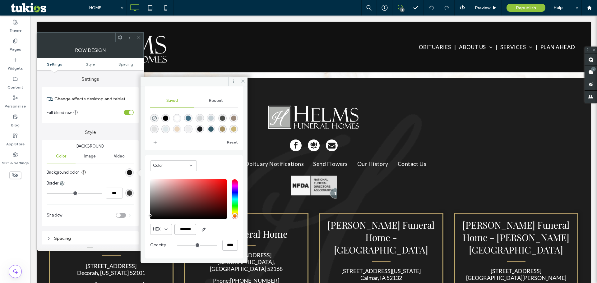
drag, startPoint x: 179, startPoint y: 230, endPoint x: 197, endPoint y: 227, distance: 17.6
click at [197, 227] on div "HEX *******" at bounding box center [194, 229] width 88 height 11
click at [15, 140] on label "App Store" at bounding box center [15, 142] width 18 height 9
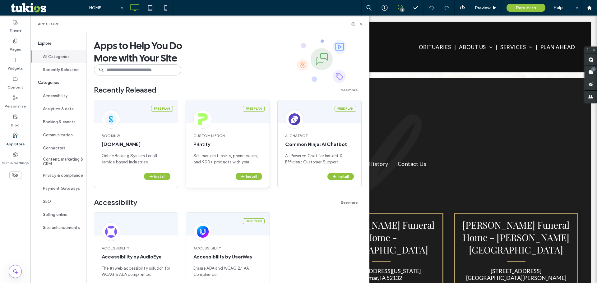
scroll to position [104, 0]
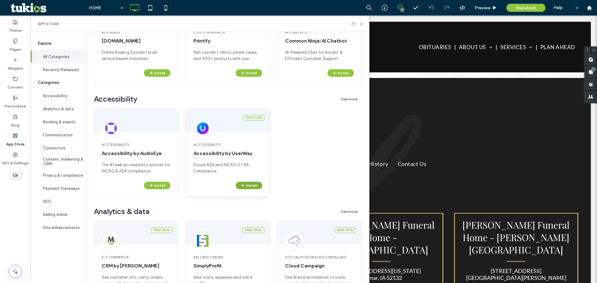
click at [251, 187] on button "Install" at bounding box center [249, 185] width 26 height 7
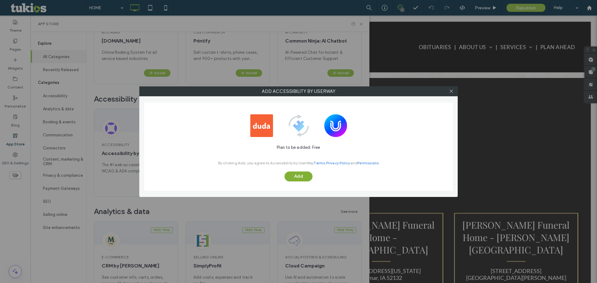
click at [303, 177] on button "Add" at bounding box center [299, 177] width 28 height 10
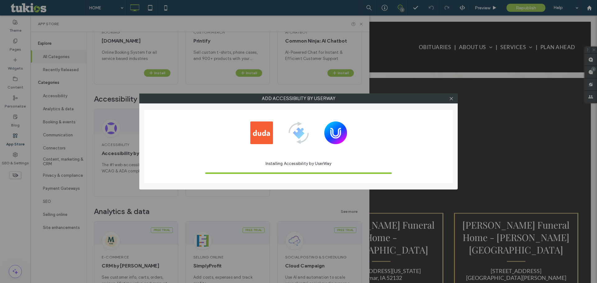
scroll to position [0, 0]
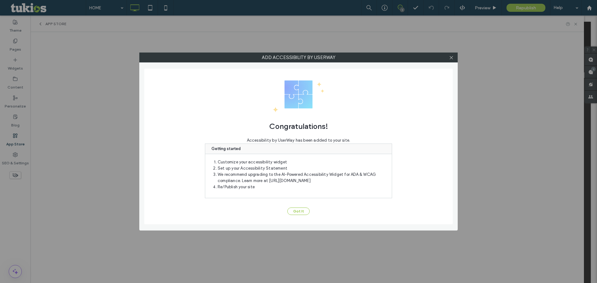
click at [295, 214] on button "Got It" at bounding box center [298, 211] width 22 height 7
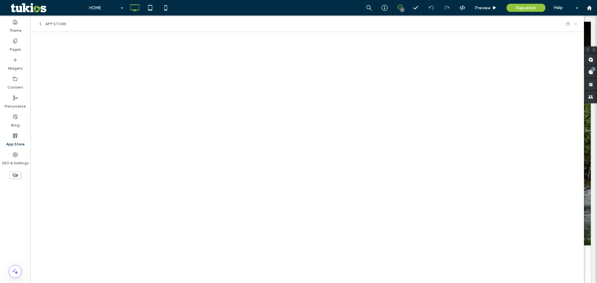
click at [577, 22] on icon at bounding box center [576, 24] width 5 height 5
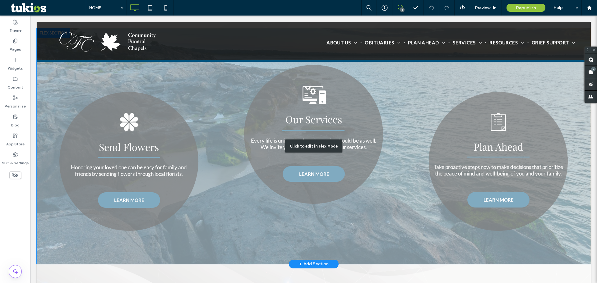
click at [517, 164] on div "Click to edit in Flex Mode" at bounding box center [314, 146] width 554 height 236
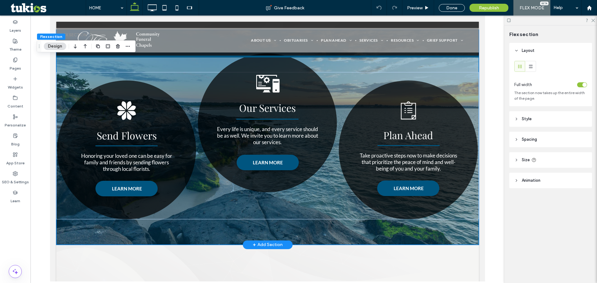
scroll to position [917, 0]
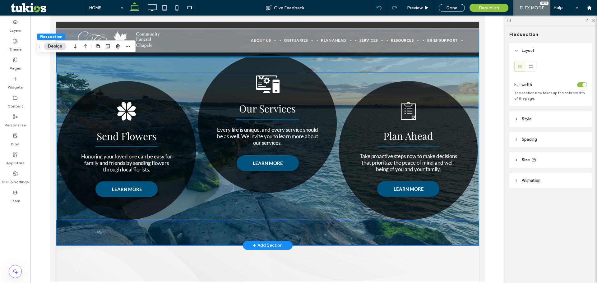
click at [421, 154] on span "Take proactive steps now to make decisions that prioritize the peace of mind an…" at bounding box center [408, 163] width 97 height 20
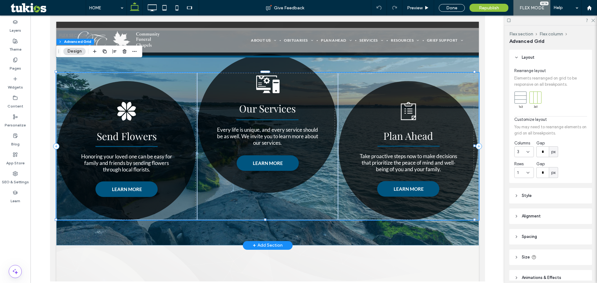
click at [424, 153] on span "Take proactive steps now to make decisions that prioritize the peace of mind an…" at bounding box center [408, 163] width 97 height 20
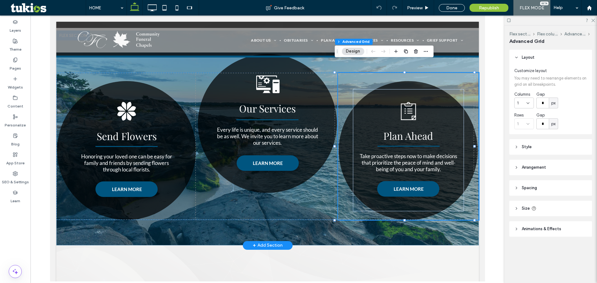
click at [429, 153] on span "Take proactive steps now to make decisions that prioritize the peace of mind an…" at bounding box center [408, 163] width 97 height 20
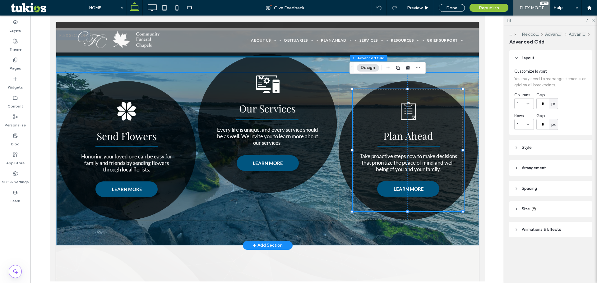
click at [429, 153] on span "Take proactive steps now to make decisions that prioritize the peace of mind an…" at bounding box center [408, 163] width 97 height 20
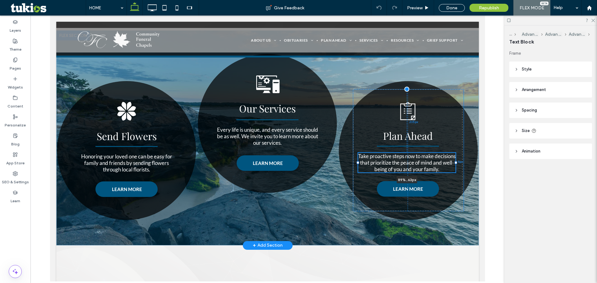
click at [454, 162] on div at bounding box center [455, 163] width 2 height 2
type input "**"
type input "****"
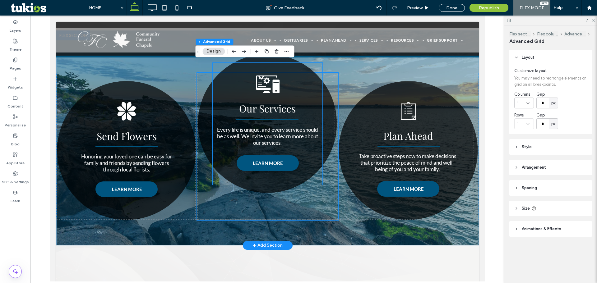
click at [300, 127] on span "Every life is unique, and every service should be as well. We invite you to lea…" at bounding box center [267, 137] width 101 height 20
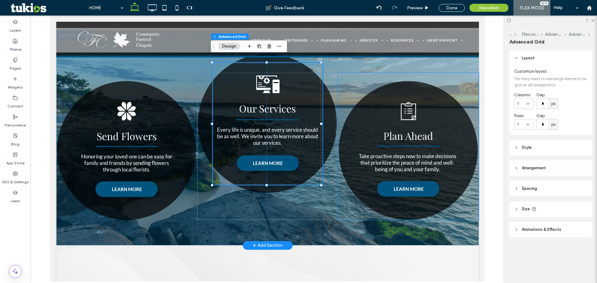
click at [385, 155] on span "Take proactive steps now to make decisions that prioritize the peace of mind an…" at bounding box center [407, 163] width 97 height 20
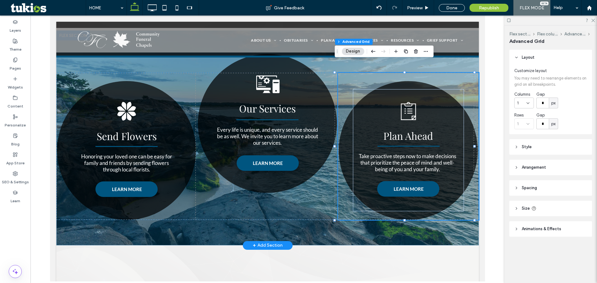
click at [385, 153] on span "Take proactive steps now to make decisions that prioritize the peace of mind an…" at bounding box center [407, 163] width 97 height 20
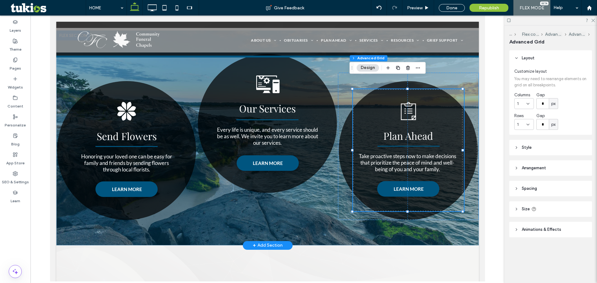
click at [385, 153] on span "Take proactive steps now to make decisions that prioritize the peace of mind an…" at bounding box center [407, 163] width 97 height 20
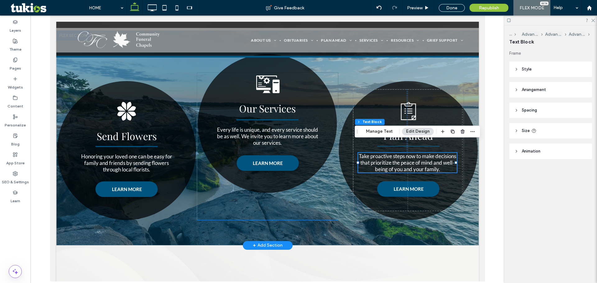
click at [299, 127] on span "Every life is unique, and every service should be as well. We invite you to lea…" at bounding box center [267, 137] width 101 height 20
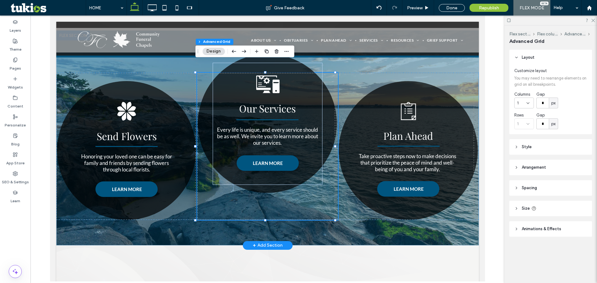
click at [293, 127] on span "Every life is unique, and every service should be as well. We invite you to lea…" at bounding box center [267, 137] width 101 height 20
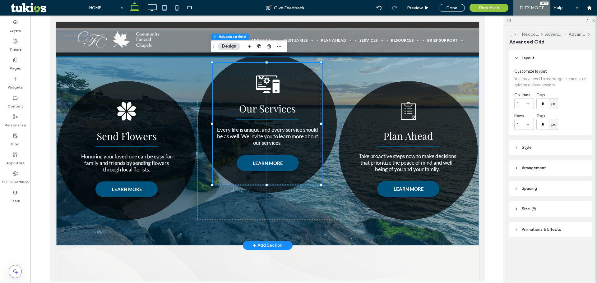
click at [293, 127] on span "Every life is unique, and every service should be as well. We invite you to lea…" at bounding box center [267, 137] width 101 height 20
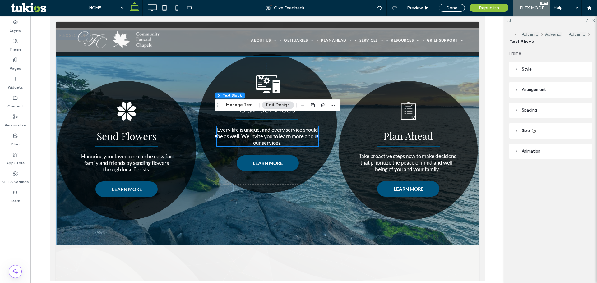
click at [528, 128] on span "Size" at bounding box center [526, 131] width 8 height 6
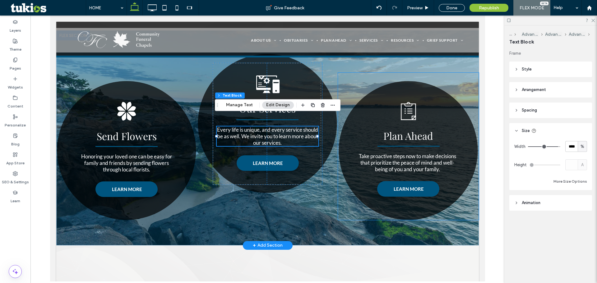
click at [428, 153] on span "Take proactive steps now to make decisions that prioritize the peace of mind an…" at bounding box center [407, 163] width 97 height 20
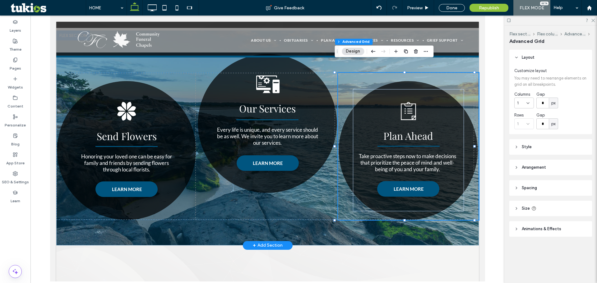
click at [428, 153] on span "Take proactive steps now to make decisions that prioritize the peace of mind an…" at bounding box center [407, 163] width 97 height 20
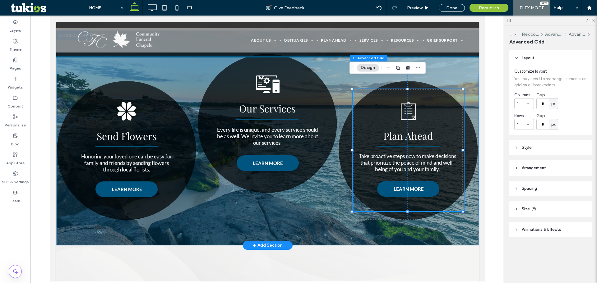
click at [428, 153] on span "Take proactive steps now to make decisions that prioritize the peace of mind an…" at bounding box center [407, 163] width 97 height 20
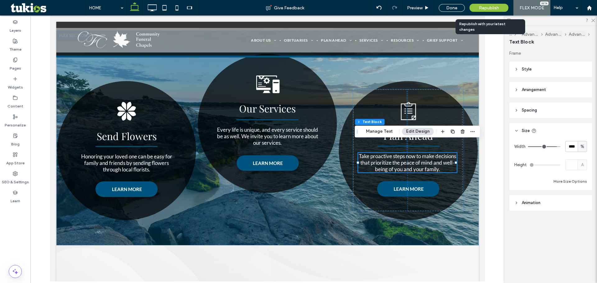
click at [481, 7] on span "Republish" at bounding box center [489, 7] width 20 height 5
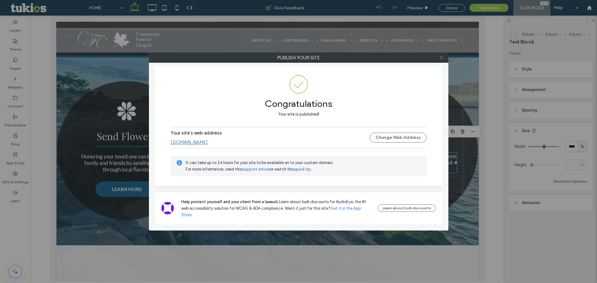
click at [443, 58] on icon at bounding box center [441, 57] width 5 height 5
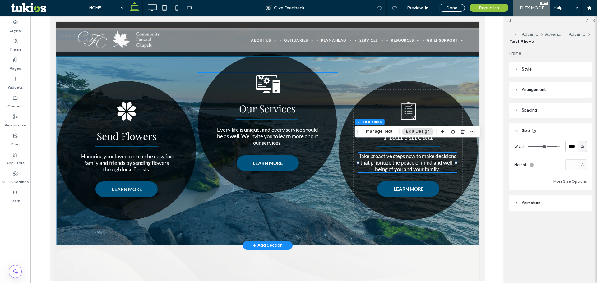
click at [277, 127] on span "Every life is unique, and every service should be as well. We invite you to lea…" at bounding box center [267, 137] width 101 height 20
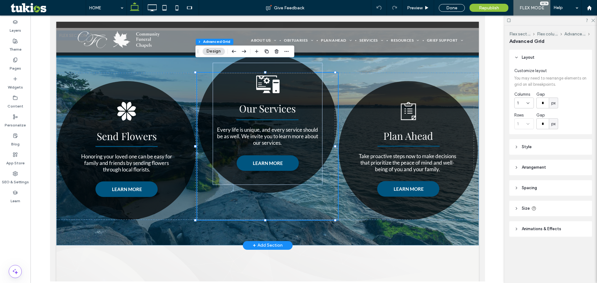
click at [282, 127] on span "Every life is unique, and every service should be as well. We invite you to lea…" at bounding box center [267, 137] width 101 height 20
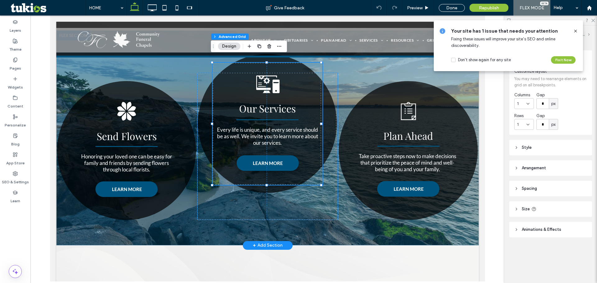
click at [282, 127] on span "Every life is unique, and every service should be as well. We invite you to lea…" at bounding box center [267, 137] width 101 height 20
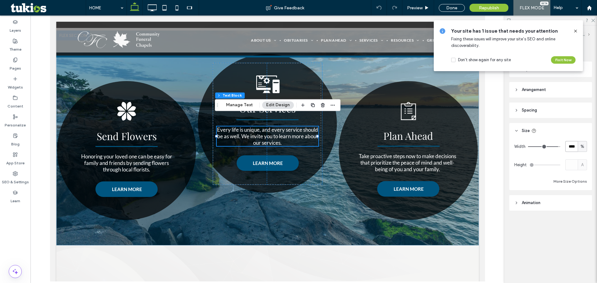
click at [570, 147] on input "****" at bounding box center [571, 146] width 12 height 11
type input "****"
type input "**"
click at [140, 154] on span "Honoring your loved one can be easy for family and friends by sending flowers t…" at bounding box center [126, 163] width 91 height 20
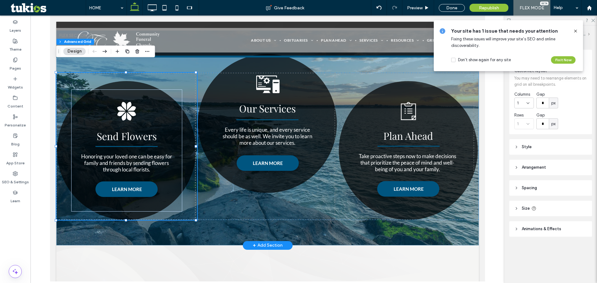
click at [140, 154] on span "Honoring your loved one can be easy for family and friends by sending flowers t…" at bounding box center [126, 163] width 91 height 20
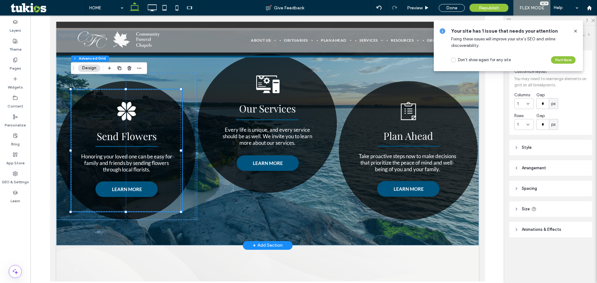
click at [140, 154] on span "Honoring your loved one can be easy for family and friends by sending flowers t…" at bounding box center [126, 163] width 91 height 20
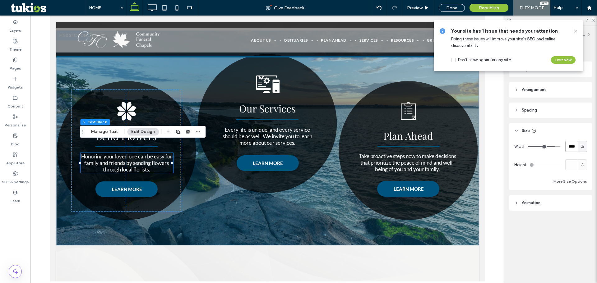
click at [577, 146] on input "****" at bounding box center [571, 146] width 12 height 11
type input "****"
type input "**"
click at [562, 133] on header "Size" at bounding box center [550, 131] width 83 height 16
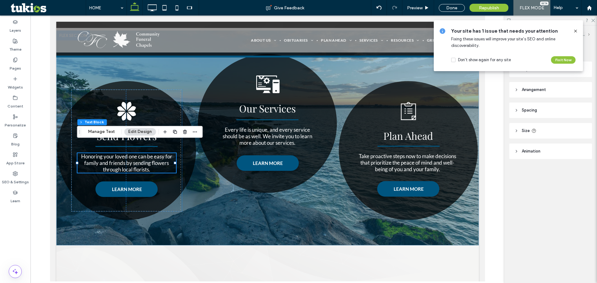
drag, startPoint x: 574, startPoint y: 31, endPoint x: 563, endPoint y: 26, distance: 11.8
click at [574, 31] on icon at bounding box center [575, 31] width 5 height 5
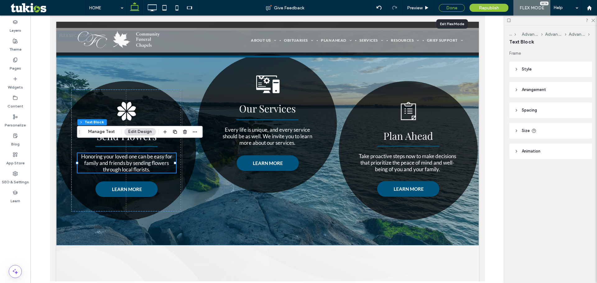
drag, startPoint x: 458, startPoint y: 7, endPoint x: 439, endPoint y: 71, distance: 66.5
click at [458, 7] on div "Done" at bounding box center [452, 8] width 26 height 8
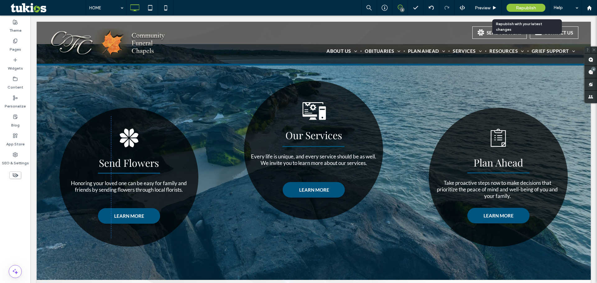
click at [532, 10] on span "Republish" at bounding box center [526, 7] width 20 height 5
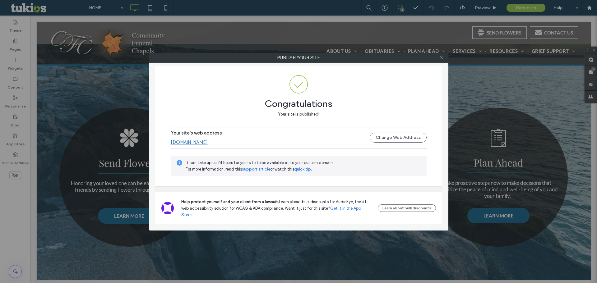
click at [442, 55] on span at bounding box center [441, 57] width 5 height 9
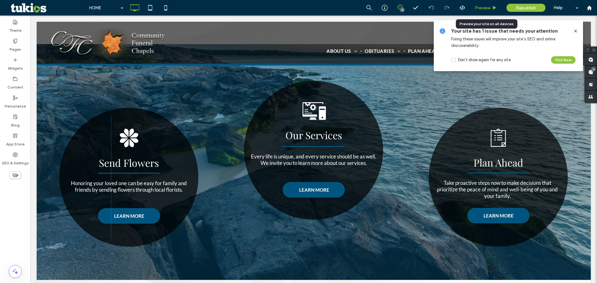
click at [485, 8] on span "Preview" at bounding box center [483, 7] width 16 height 5
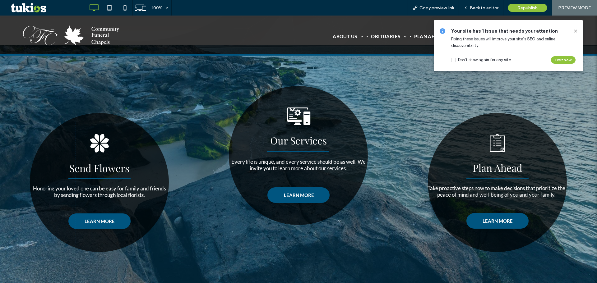
scroll to position [915, 0]
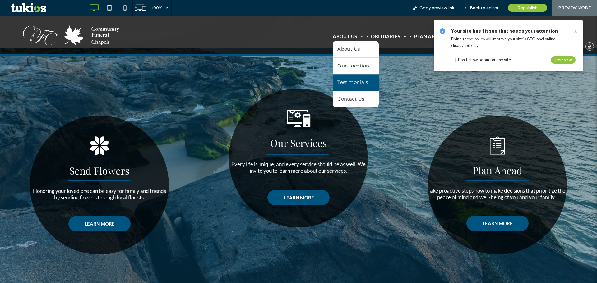
click at [351, 79] on span "Testimonials" at bounding box center [352, 82] width 30 height 7
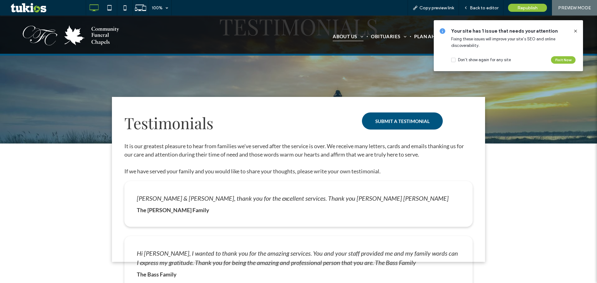
scroll to position [104, 0]
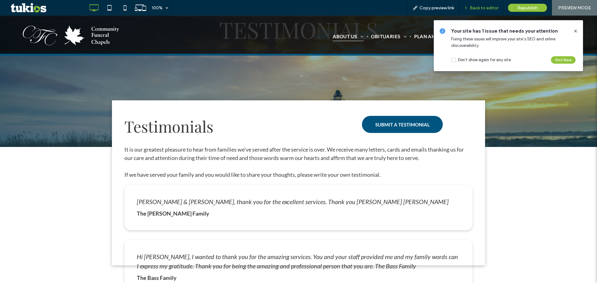
click at [478, 10] on span "Back to editor" at bounding box center [484, 7] width 29 height 5
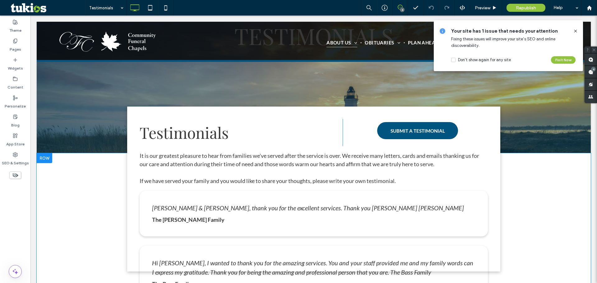
click at [131, 207] on div "Testimonials Click To Paste SUBMIT A TESTIMONIAL Click To Paste It is our great…" at bounding box center [313, 189] width 373 height 165
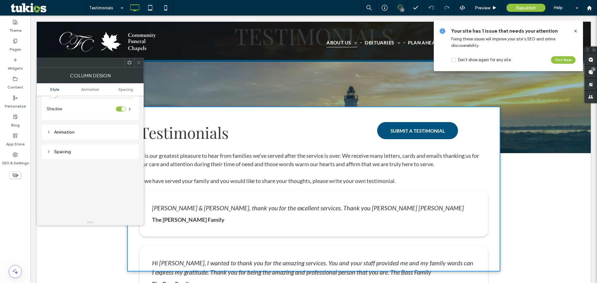
scroll to position [104, 0]
click at [70, 155] on div "Spacing" at bounding box center [90, 150] width 97 height 15
click at [71, 152] on div "Spacing" at bounding box center [90, 150] width 87 height 5
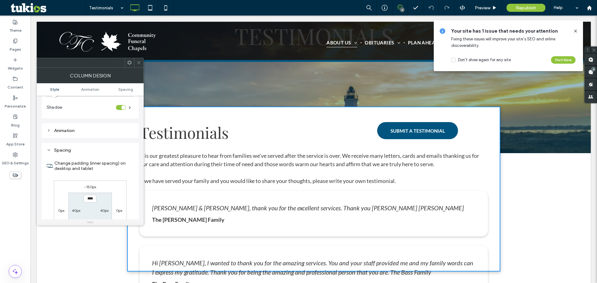
scroll to position [0, 0]
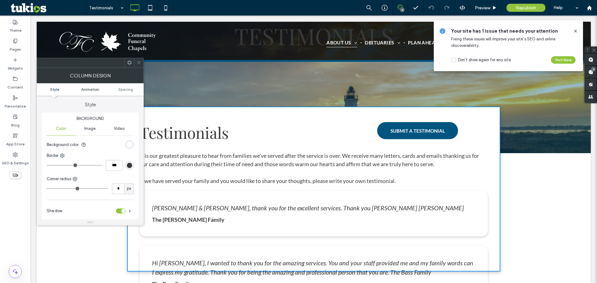
click at [95, 89] on span "Animation" at bounding box center [90, 89] width 18 height 5
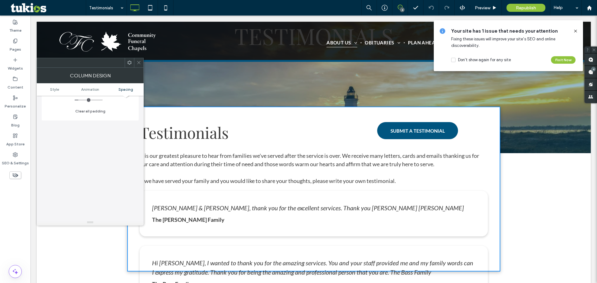
scroll to position [329, 0]
click at [138, 64] on icon at bounding box center [139, 62] width 5 height 5
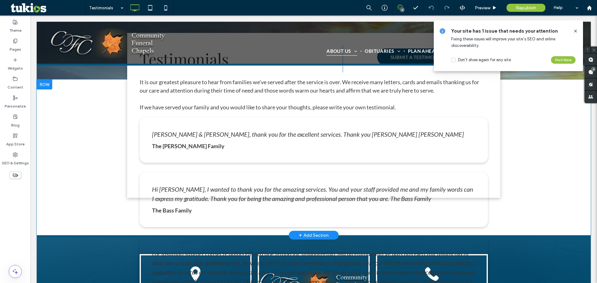
scroll to position [207, 0]
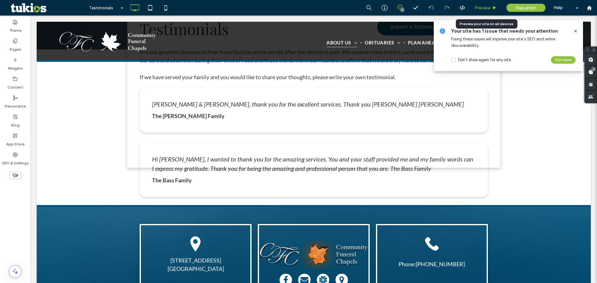
click at [479, 8] on span "Preview" at bounding box center [483, 7] width 16 height 5
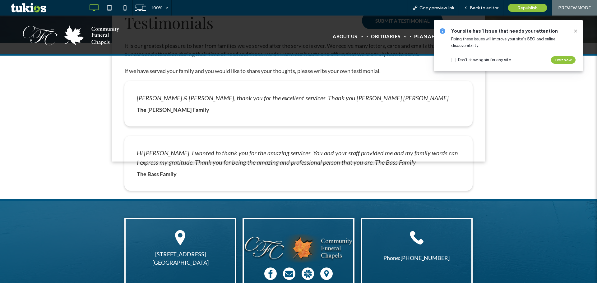
click at [575, 30] on icon at bounding box center [575, 31] width 5 height 5
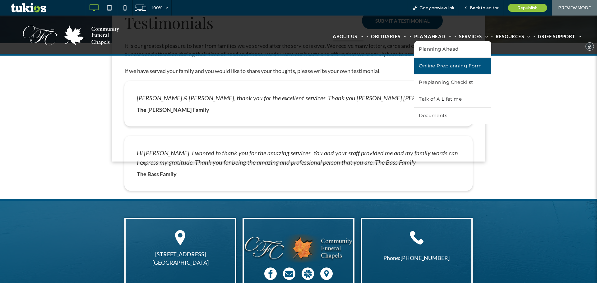
click at [442, 66] on span "Online Preplanning Form" at bounding box center [450, 66] width 63 height 7
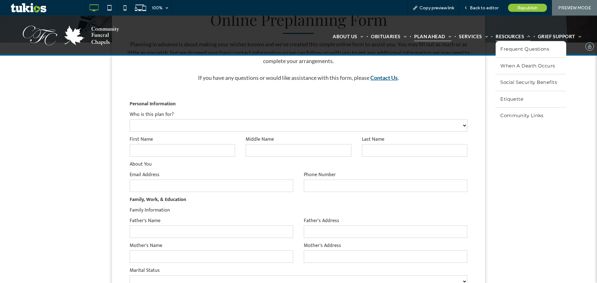
scroll to position [207, 0]
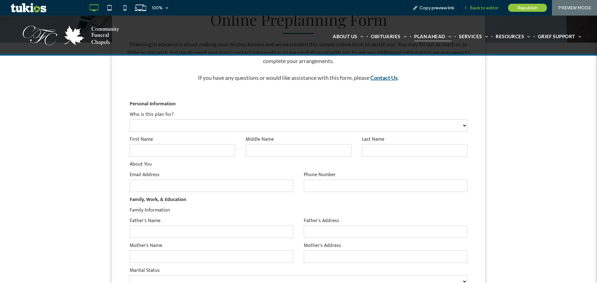
drag, startPoint x: 480, startPoint y: 9, endPoint x: 341, endPoint y: 95, distance: 162.8
click at [480, 9] on span "Back to editor" at bounding box center [484, 7] width 29 height 5
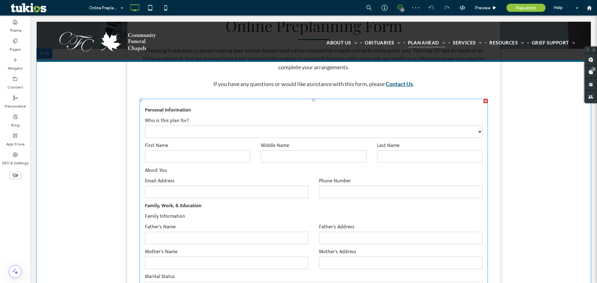
click at [272, 195] on input "email" at bounding box center [227, 192] width 164 height 12
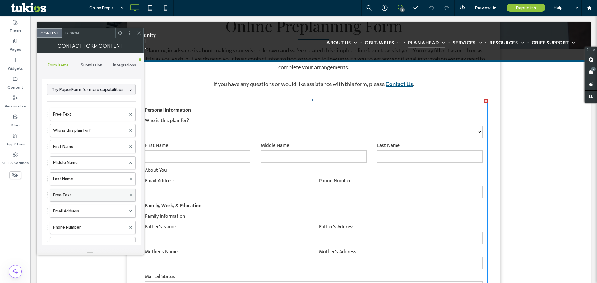
scroll to position [104, 0]
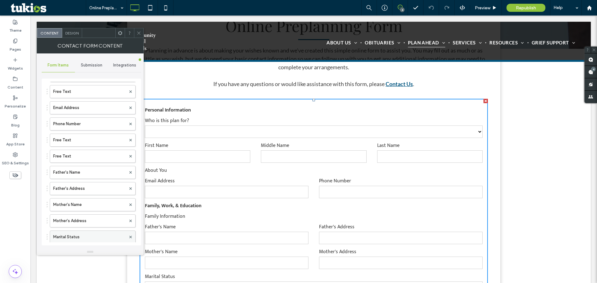
click at [95, 234] on label "Marital Status" at bounding box center [89, 237] width 73 height 12
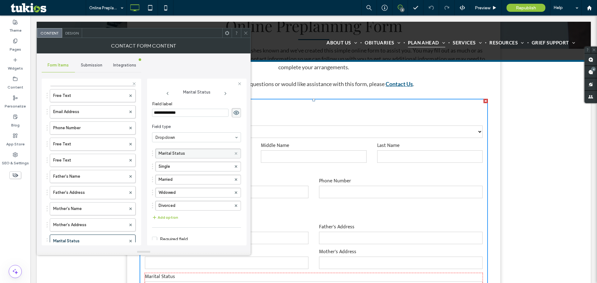
click at [235, 155] on span at bounding box center [236, 153] width 2 height 9
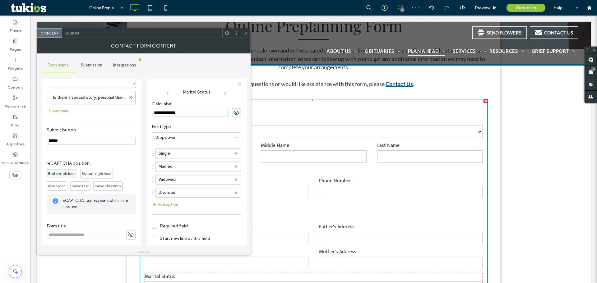
scroll to position [726, 0]
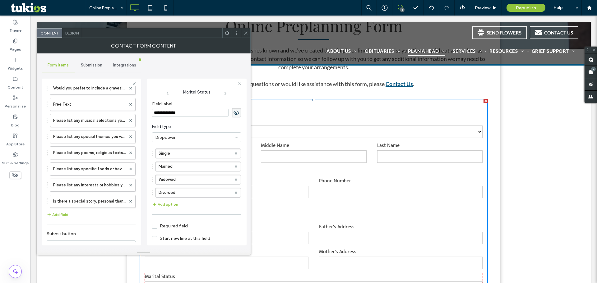
click at [247, 33] on icon at bounding box center [246, 33] width 5 height 5
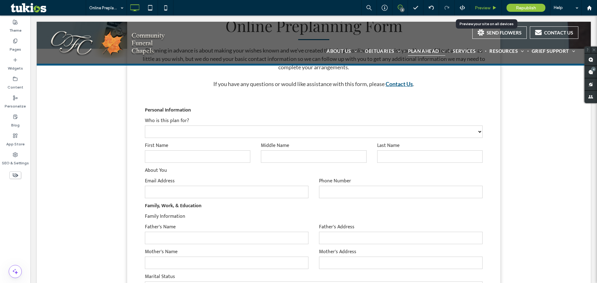
click at [484, 4] on div "Preview" at bounding box center [486, 8] width 32 height 16
click at [481, 8] on span "Preview" at bounding box center [483, 7] width 16 height 5
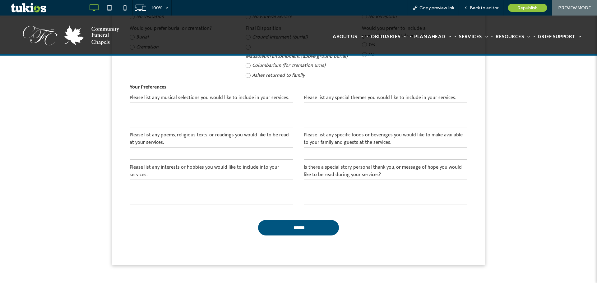
scroll to position [830, 0]
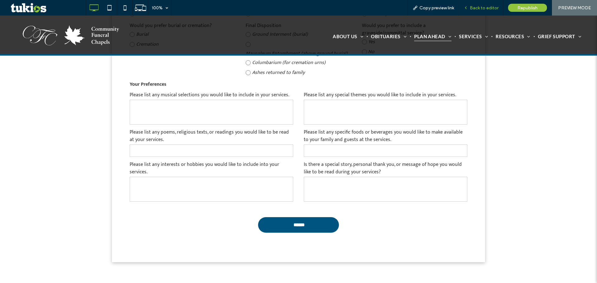
click at [479, 10] on span "Back to editor" at bounding box center [484, 7] width 29 height 5
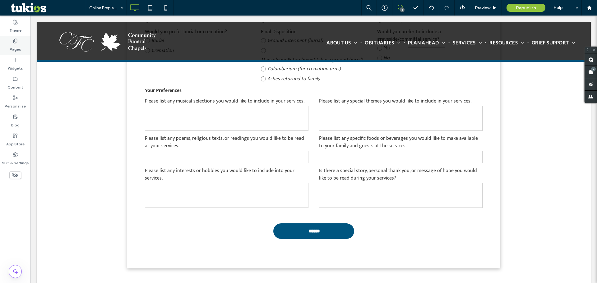
click at [16, 37] on div "Pages" at bounding box center [15, 45] width 30 height 19
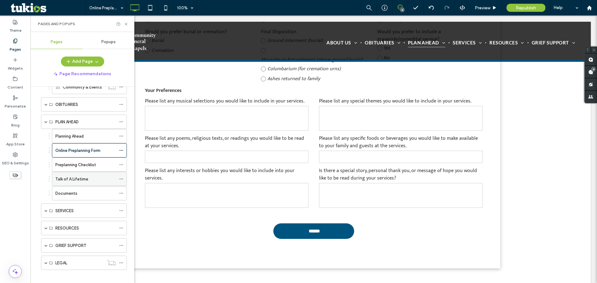
scroll to position [126, 0]
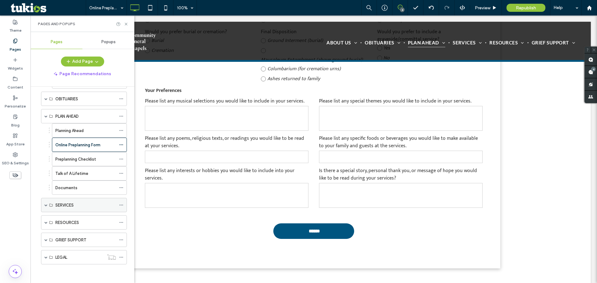
click at [46, 206] on span at bounding box center [45, 205] width 3 height 3
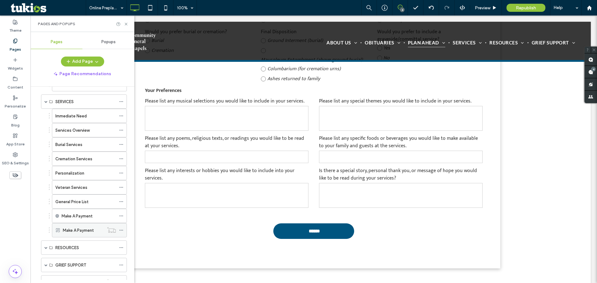
click at [121, 231] on icon at bounding box center [121, 230] width 4 height 4
click at [123, 216] on use at bounding box center [120, 216] width 3 height 1
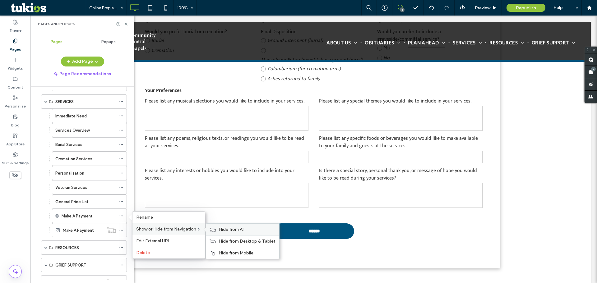
click at [226, 230] on span "Hide from All" at bounding box center [232, 229] width 26 height 5
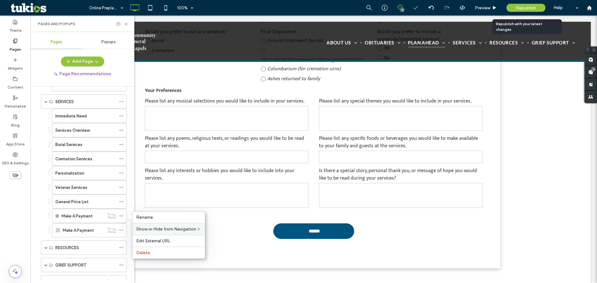
click at [527, 10] on span "Republish" at bounding box center [526, 7] width 20 height 5
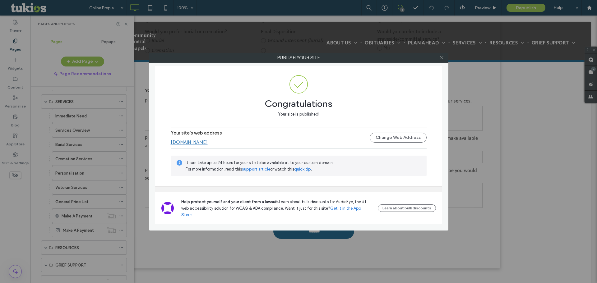
click at [443, 58] on icon at bounding box center [441, 57] width 5 height 5
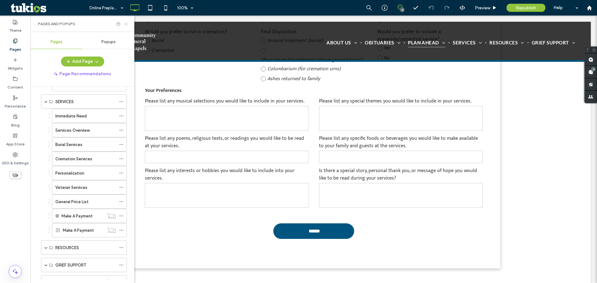
click at [125, 23] on icon at bounding box center [126, 24] width 5 height 5
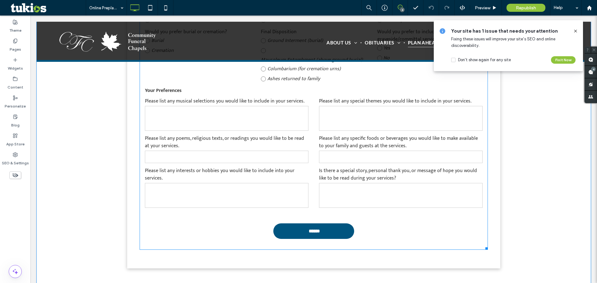
scroll to position [1034, 0]
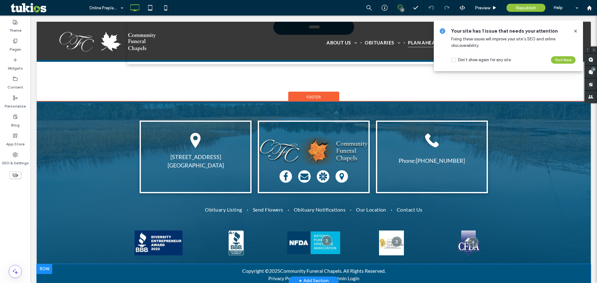
click at [52, 264] on div at bounding box center [45, 269] width 16 height 10
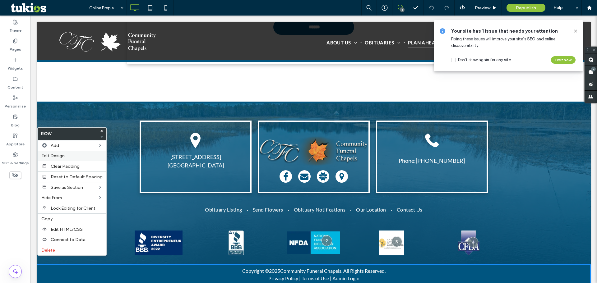
click at [55, 157] on span "Edit Design" at bounding box center [52, 155] width 23 height 5
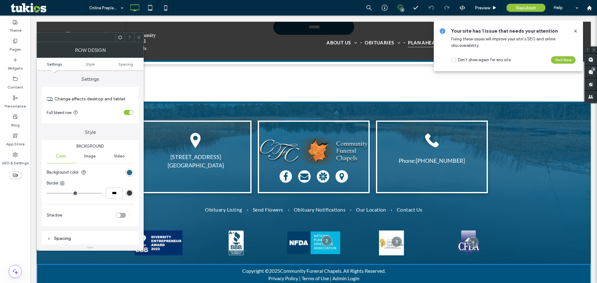
click at [129, 172] on div "rgb(0, 85, 128)" at bounding box center [129, 172] width 5 height 5
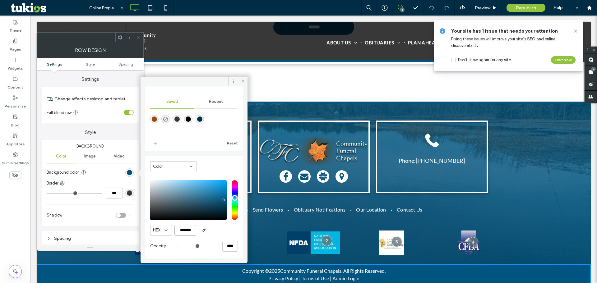
scroll to position [0, 0]
drag, startPoint x: 180, startPoint y: 230, endPoint x: 199, endPoint y: 236, distance: 20.4
click at [199, 236] on div "HEX ******* Opacity ****" at bounding box center [194, 216] width 88 height 79
click at [22, 137] on div "App Store" at bounding box center [15, 140] width 30 height 19
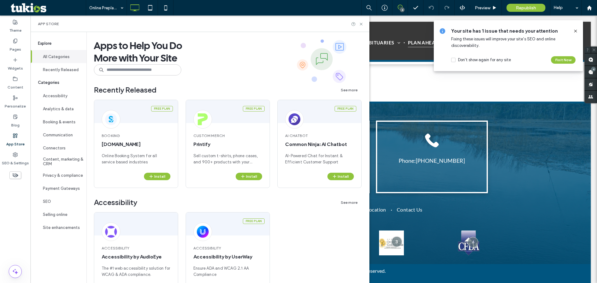
click at [7, 137] on div "App Store" at bounding box center [15, 140] width 30 height 19
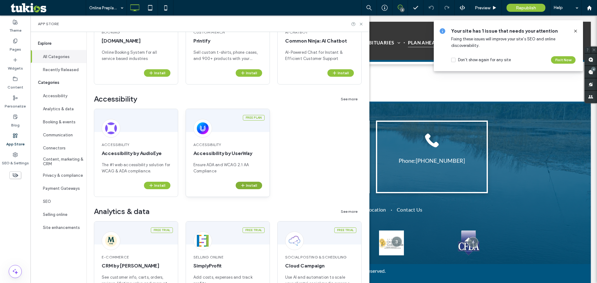
click at [244, 187] on icon "button" at bounding box center [242, 185] width 5 height 5
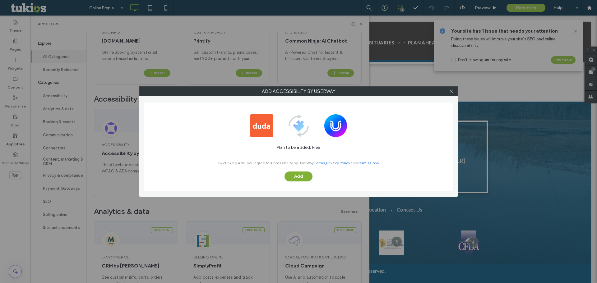
click at [300, 179] on button "Add" at bounding box center [299, 177] width 28 height 10
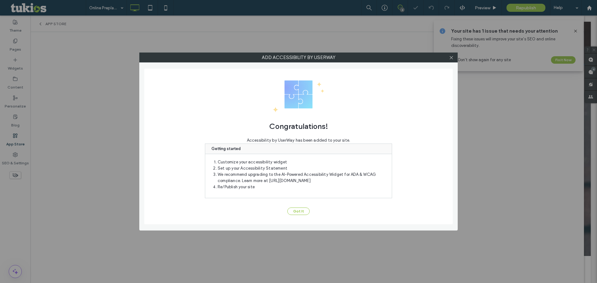
scroll to position [0, 0]
click at [303, 212] on button "Got It" at bounding box center [298, 211] width 22 height 7
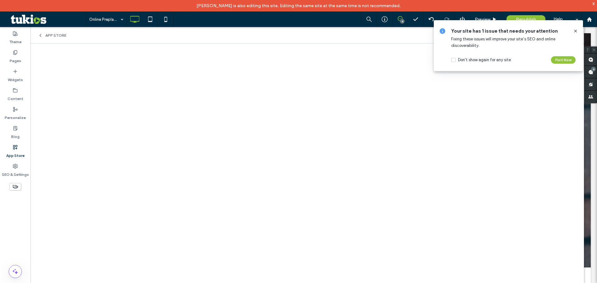
click at [577, 32] on icon at bounding box center [575, 31] width 5 height 5
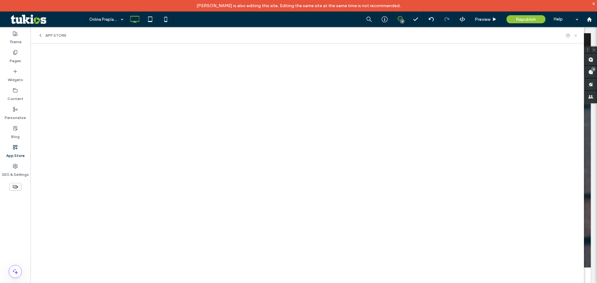
click at [577, 35] on icon at bounding box center [576, 35] width 5 height 5
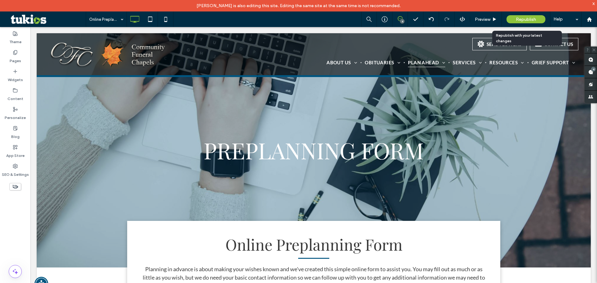
click at [514, 18] on div "Republish" at bounding box center [526, 19] width 39 height 8
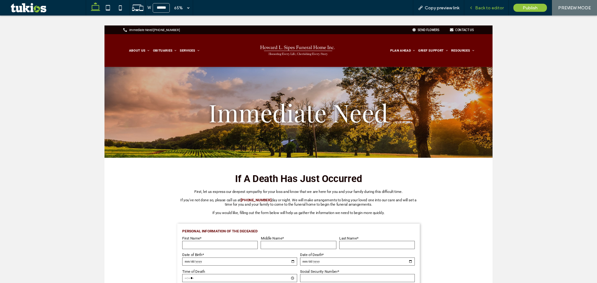
drag, startPoint x: 365, startPoint y: 127, endPoint x: 489, endPoint y: 8, distance: 171.6
click at [489, 8] on span "Back to editor" at bounding box center [489, 7] width 29 height 5
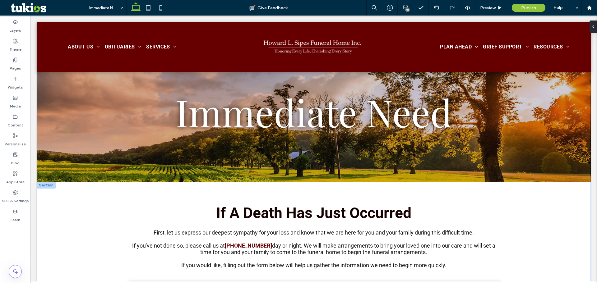
scroll to position [311, 0]
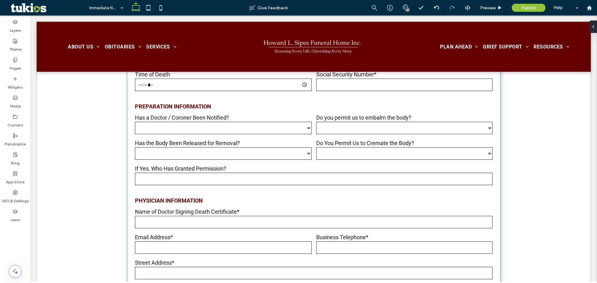
click at [339, 163] on div "Do You Permit Us to Cremate the Body? *** **" at bounding box center [404, 150] width 181 height 26
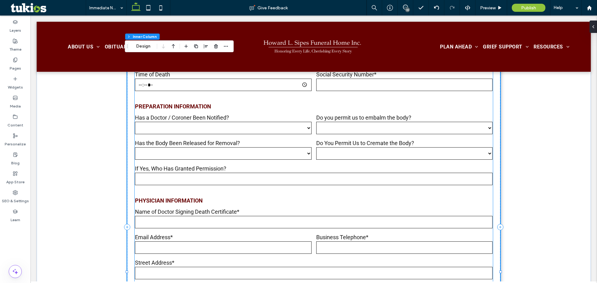
click at [187, 90] on input "time" at bounding box center [223, 85] width 177 height 12
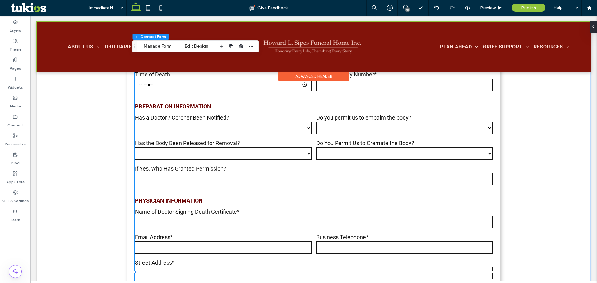
type input "*"
type input "***"
type input "*"
type input "***"
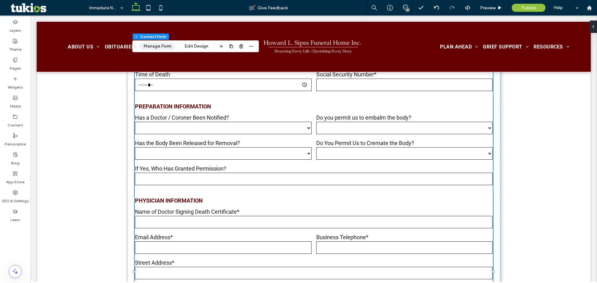
drag, startPoint x: 148, startPoint y: 47, endPoint x: 154, endPoint y: 39, distance: 10.0
click at [148, 47] on button "Manage Form" at bounding box center [158, 46] width 36 height 7
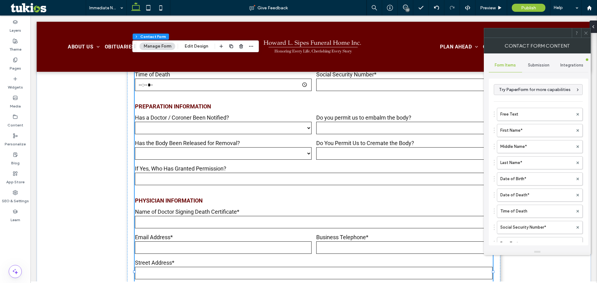
click at [549, 67] on span "Submission" at bounding box center [538, 65] width 21 height 5
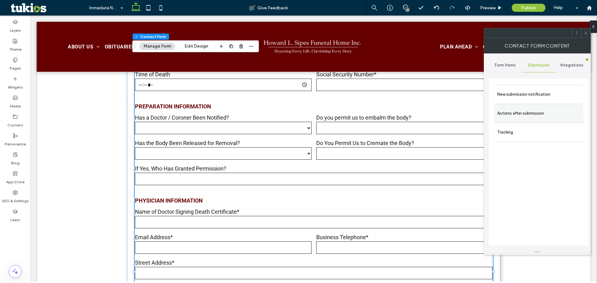
click at [526, 114] on label "Actions after submission" at bounding box center [538, 113] width 83 height 12
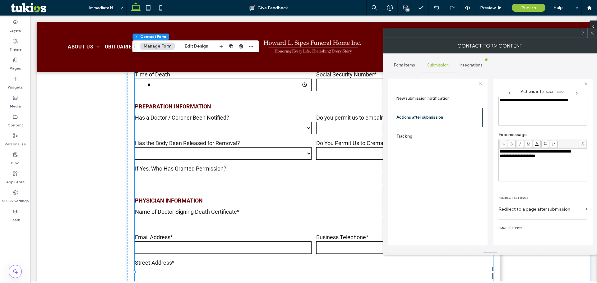
scroll to position [49, 0]
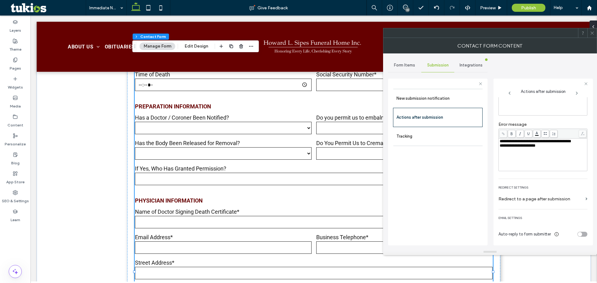
click at [580, 235] on div "toggle" at bounding box center [583, 234] width 10 height 5
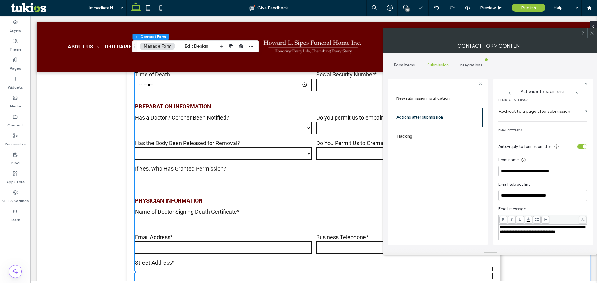
scroll to position [152, 0]
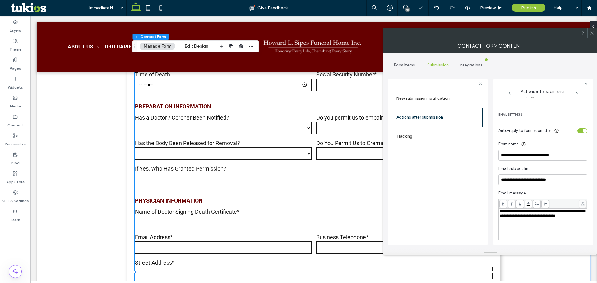
click at [579, 130] on div "toggle" at bounding box center [583, 130] width 10 height 5
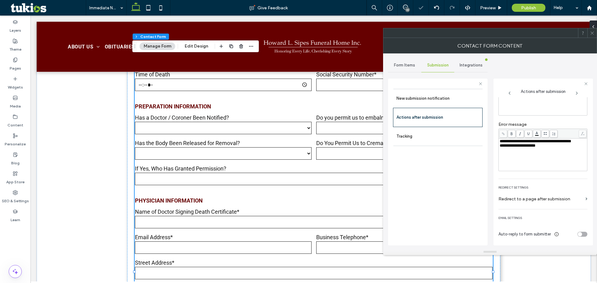
scroll to position [49, 0]
click at [439, 100] on label "New submission notification" at bounding box center [438, 98] width 83 height 12
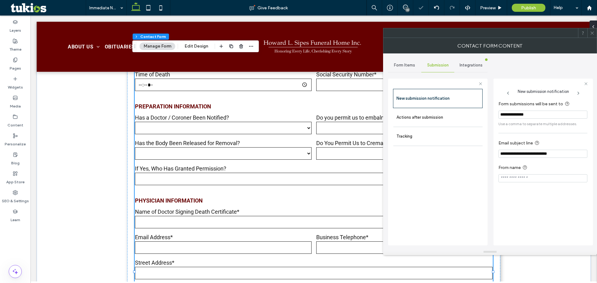
click at [412, 68] on div "Form Items" at bounding box center [404, 65] width 33 height 14
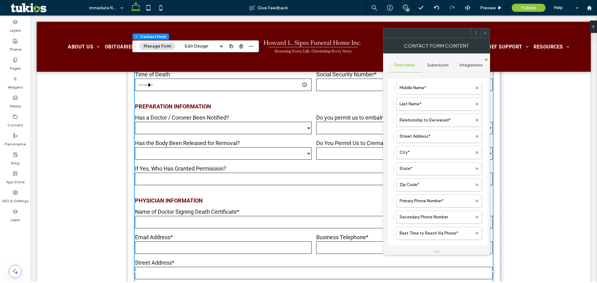
scroll to position [518, 0]
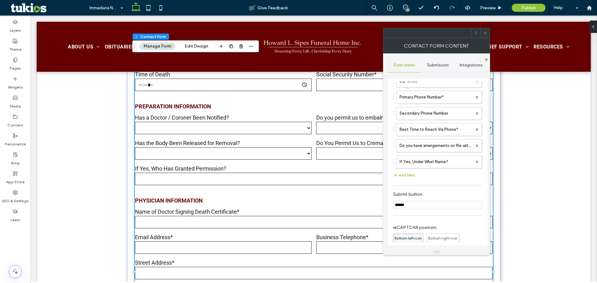
click at [486, 32] on icon at bounding box center [485, 33] width 5 height 5
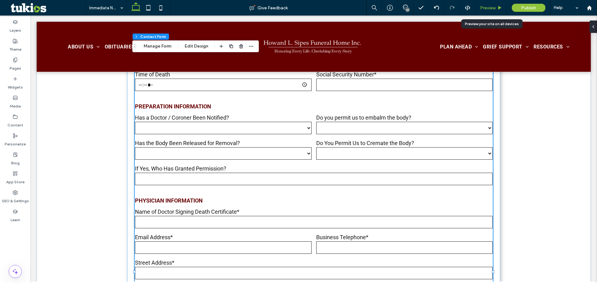
drag, startPoint x: 486, startPoint y: 8, endPoint x: 384, endPoint y: 95, distance: 134.1
click at [486, 8] on span "Preview" at bounding box center [488, 7] width 16 height 5
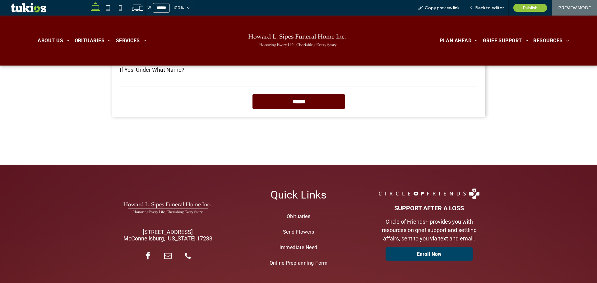
scroll to position [762, 0]
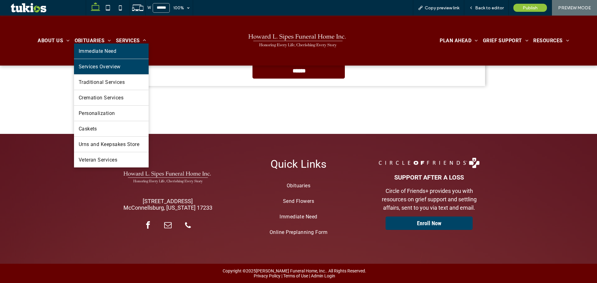
click at [129, 62] on link "Services Overview" at bounding box center [111, 66] width 75 height 15
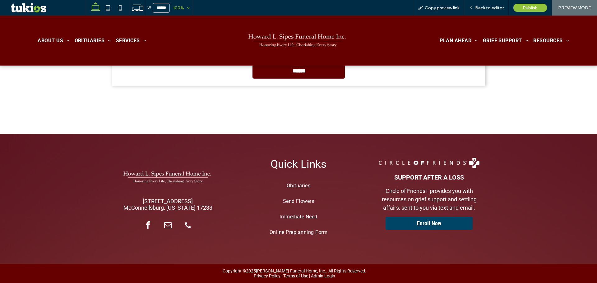
click at [181, 9] on div "100%" at bounding box center [178, 8] width 17 height 16
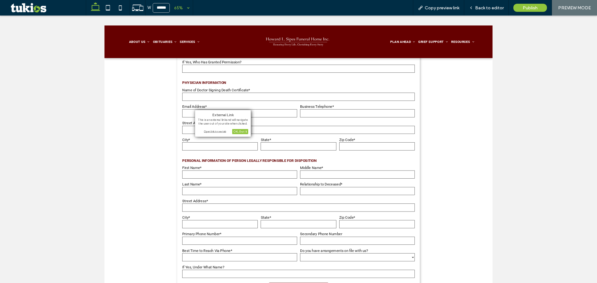
click at [210, 133] on div "Open link in new tab" at bounding box center [223, 131] width 51 height 4
click at [491, 6] on span "Back to editor" at bounding box center [489, 7] width 29 height 5
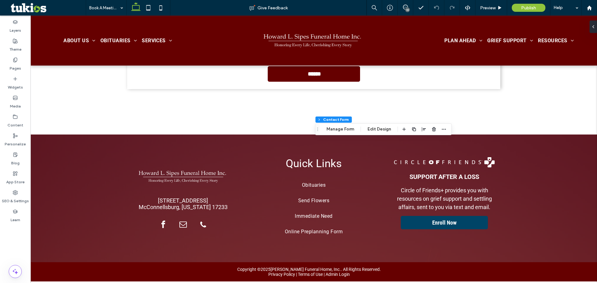
type input "*"
type input "***"
type input "*"
type input "***"
click at [339, 127] on button "Manage Form" at bounding box center [341, 129] width 36 height 7
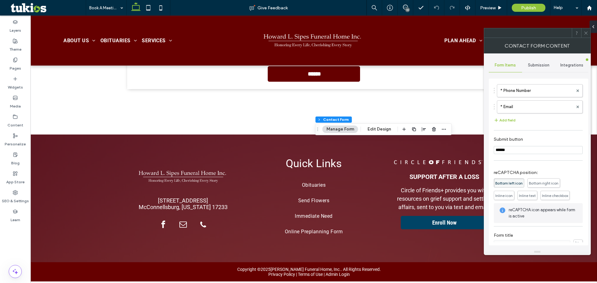
scroll to position [67, 0]
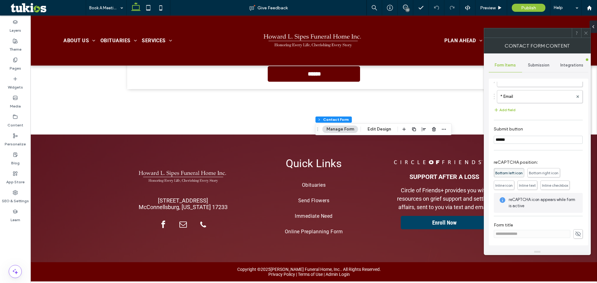
click at [539, 62] on div "Submission" at bounding box center [538, 65] width 33 height 14
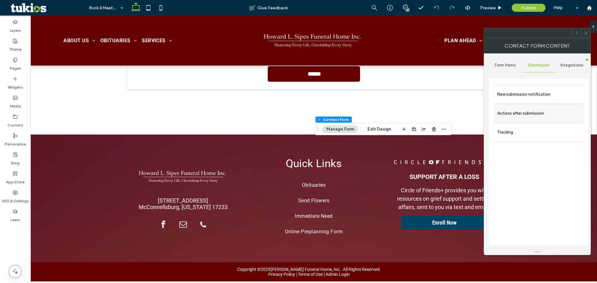
click at [546, 114] on label "Actions after submission" at bounding box center [538, 113] width 83 height 12
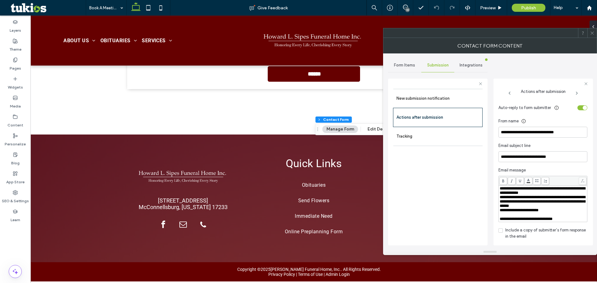
scroll to position [0, 0]
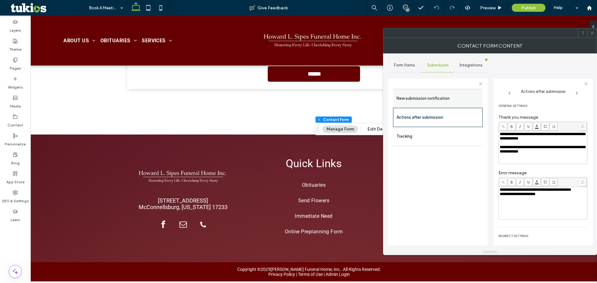
click at [463, 101] on label "New submission notification" at bounding box center [438, 98] width 83 height 12
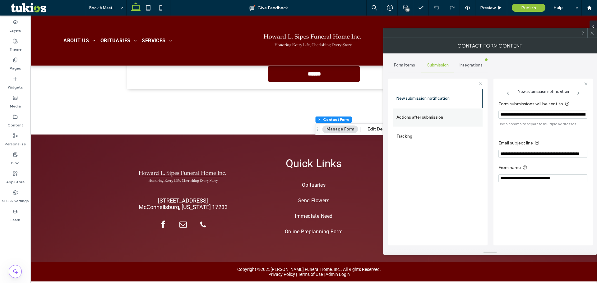
click at [425, 117] on label "Actions after submission" at bounding box center [438, 117] width 83 height 12
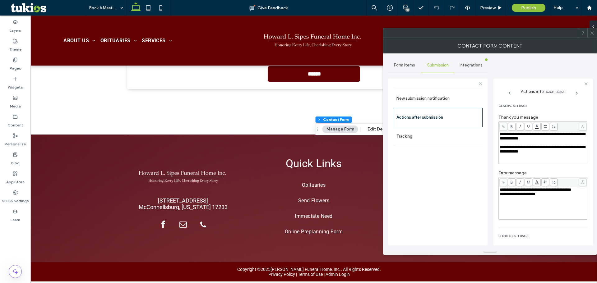
click at [407, 66] on span "Form Items" at bounding box center [404, 65] width 21 height 5
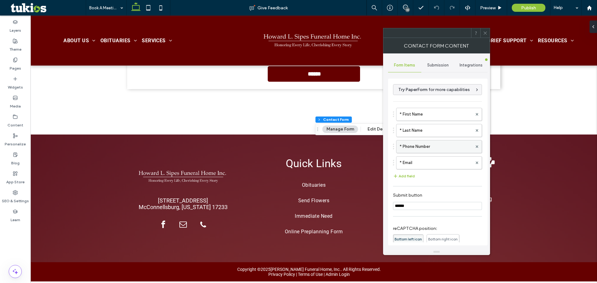
scroll to position [67, 0]
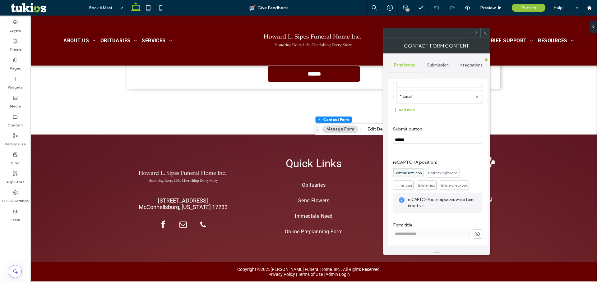
click at [484, 30] on span at bounding box center [485, 32] width 5 height 9
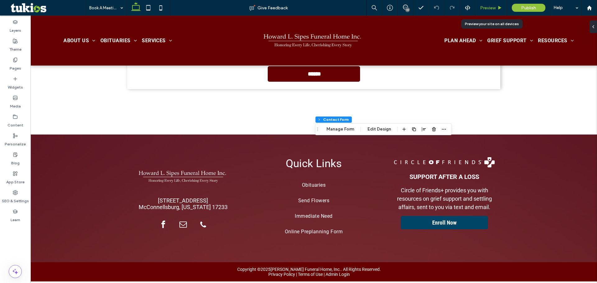
click at [487, 7] on span "Preview" at bounding box center [488, 7] width 16 height 5
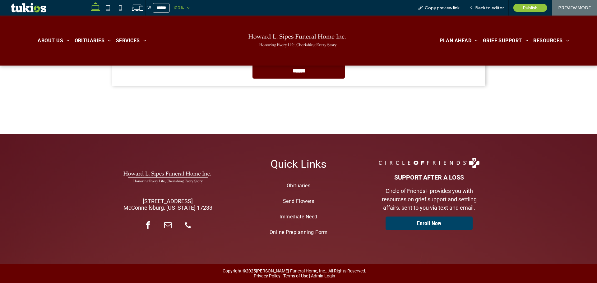
click at [178, 10] on div "100%" at bounding box center [178, 8] width 17 height 16
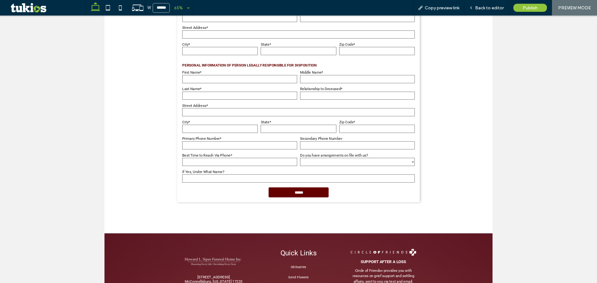
scroll to position [104, 0]
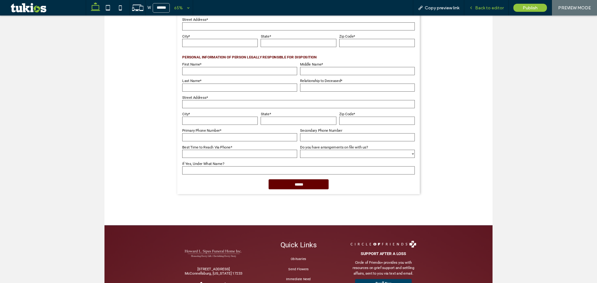
click at [477, 7] on span "Back to editor" at bounding box center [489, 7] width 29 height 5
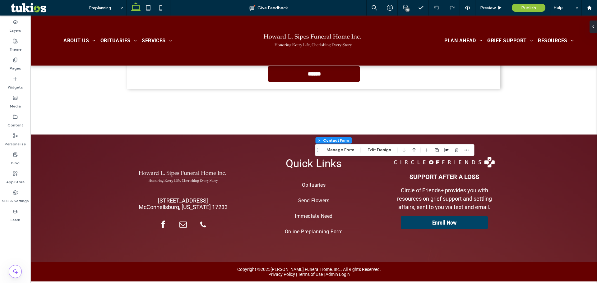
type input "*"
type input "***"
type input "*"
type input "***"
click at [342, 149] on button "Manage Form" at bounding box center [341, 149] width 36 height 7
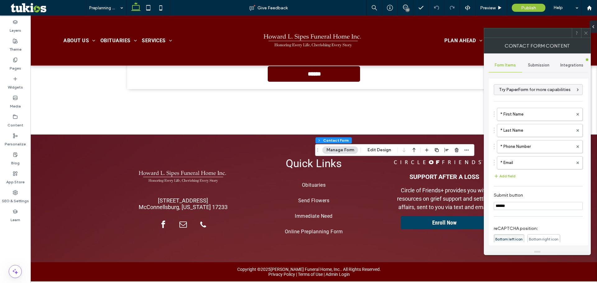
click at [533, 67] on span "Submission" at bounding box center [538, 65] width 21 height 5
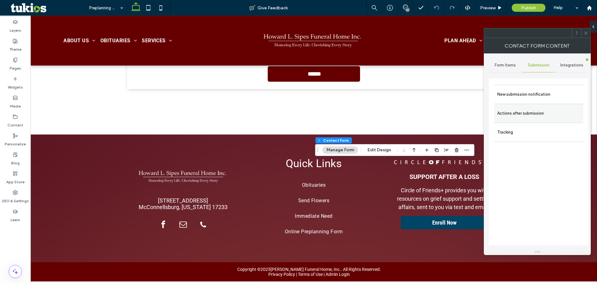
click at [526, 109] on label "Actions after submission" at bounding box center [538, 113] width 83 height 12
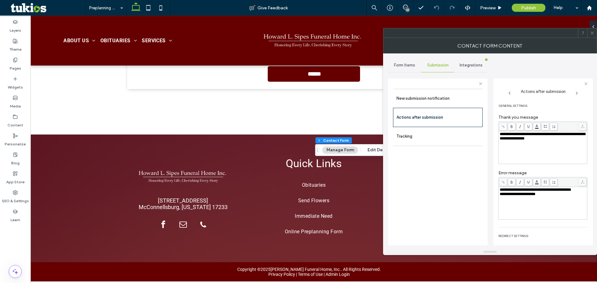
scroll to position [207, 0]
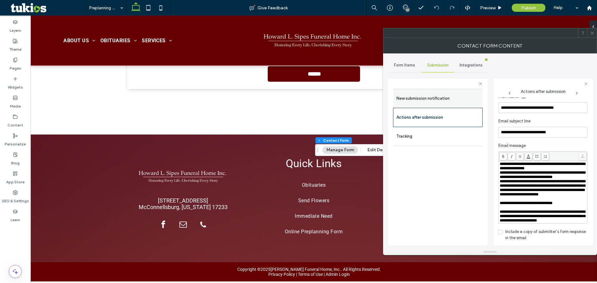
click at [409, 94] on label "New submission notification" at bounding box center [438, 98] width 83 height 12
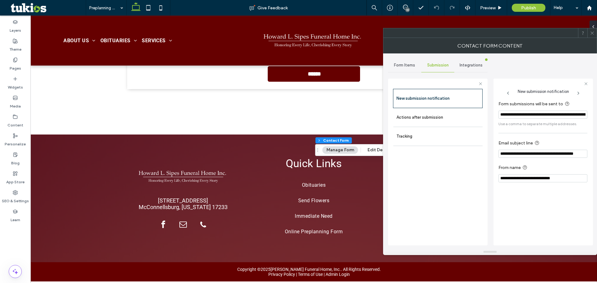
click at [409, 64] on span "Form Items" at bounding box center [404, 65] width 21 height 5
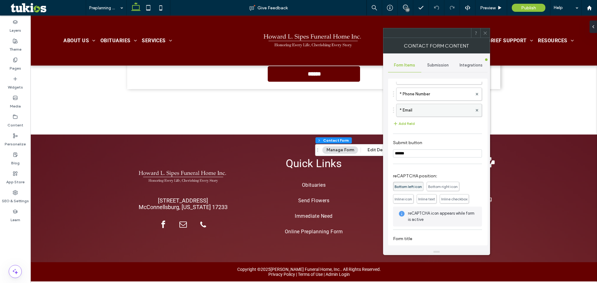
scroll to position [67, 0]
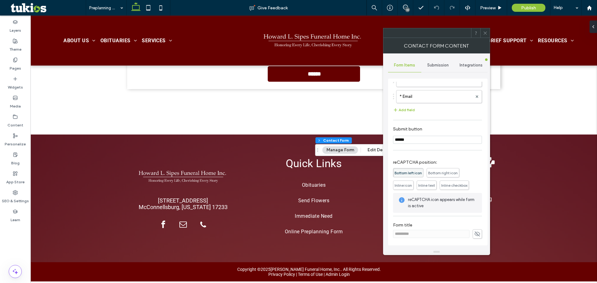
click at [485, 34] on icon at bounding box center [485, 33] width 5 height 5
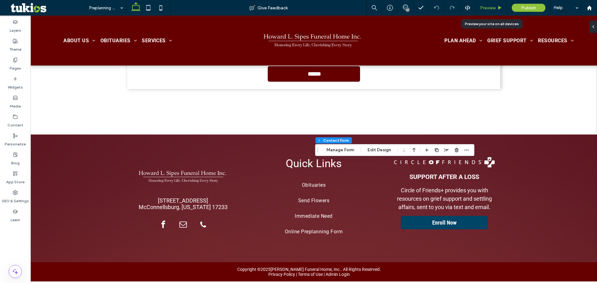
click at [489, 7] on span "Preview" at bounding box center [488, 7] width 16 height 5
